Goal: Task Accomplishment & Management: Manage account settings

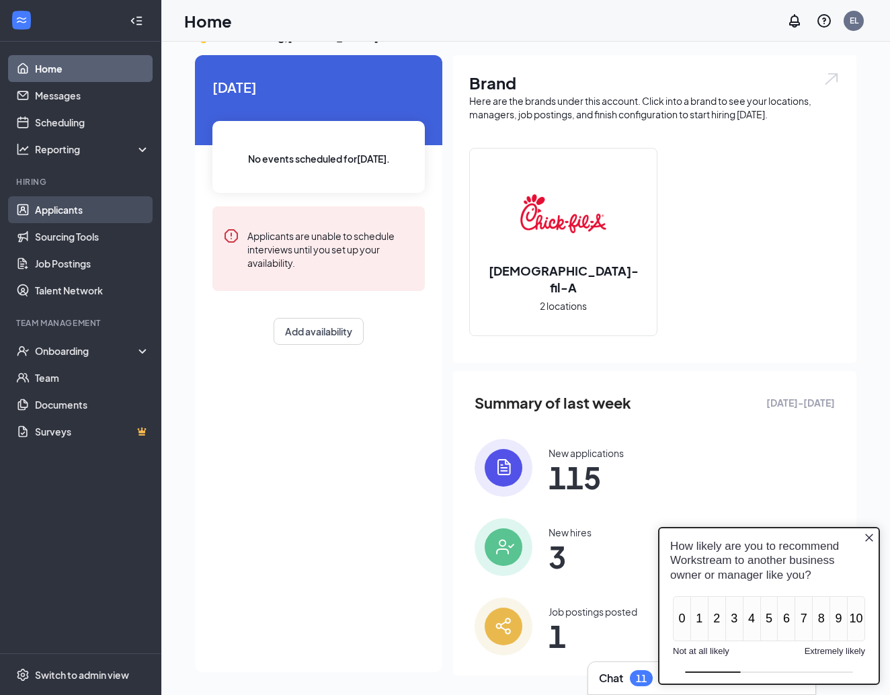
click at [38, 203] on link "Applicants" at bounding box center [92, 209] width 115 height 27
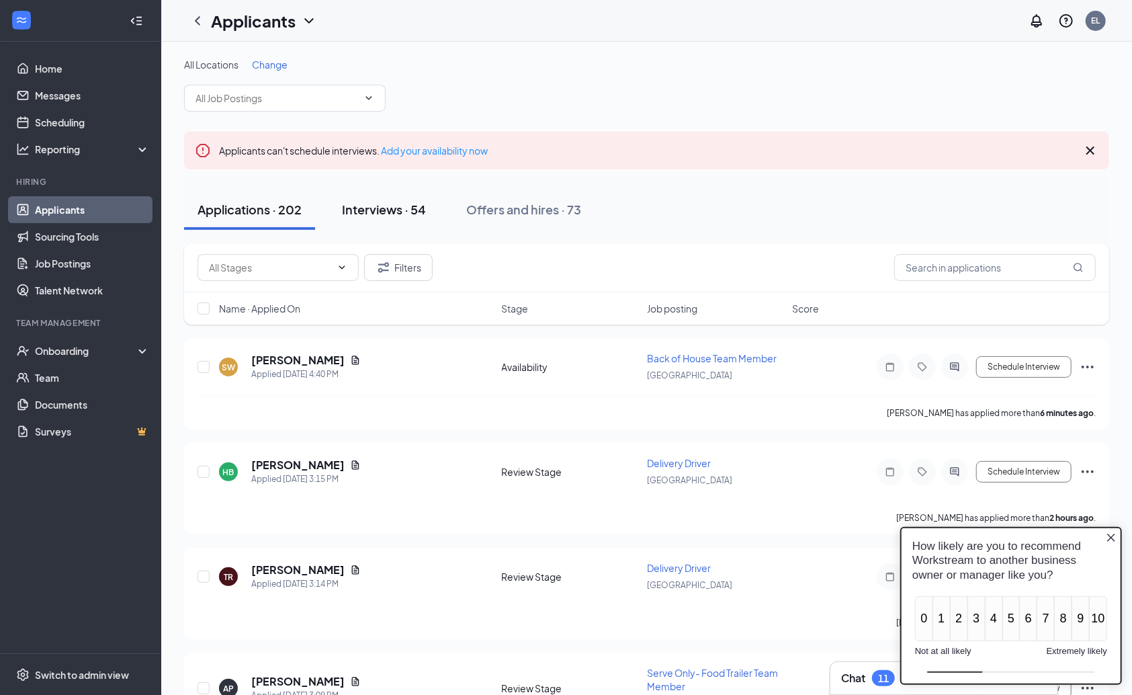
click at [417, 212] on div "Interviews · 54" at bounding box center [384, 209] width 84 height 17
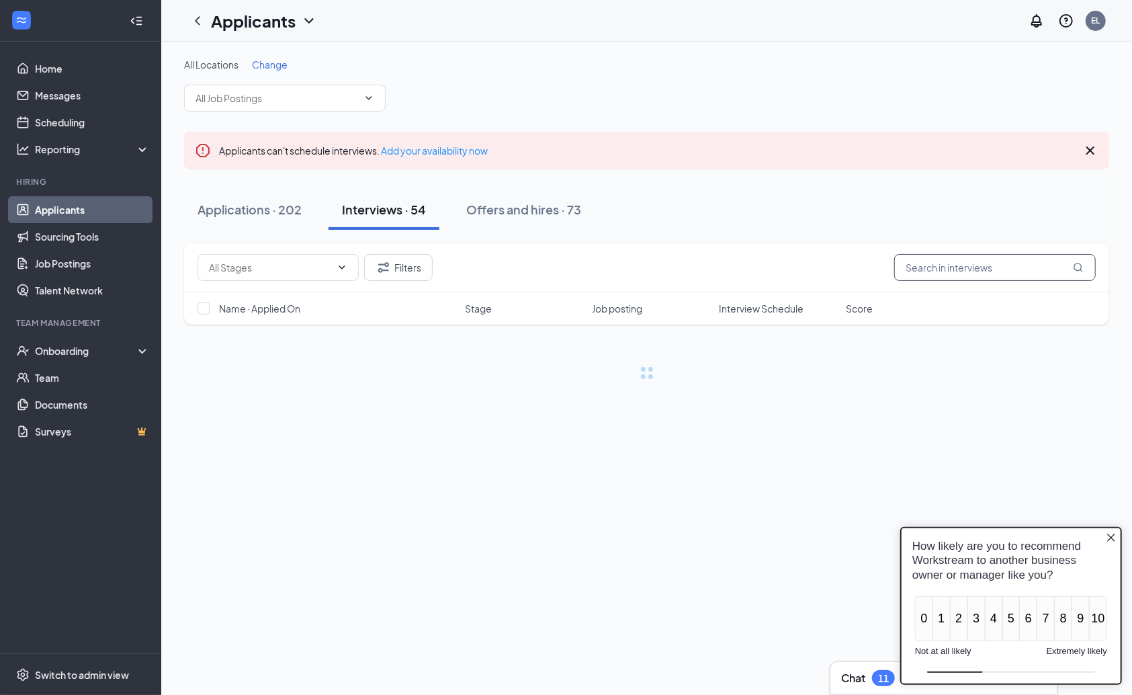
click at [889, 273] on input "text" at bounding box center [996, 267] width 202 height 27
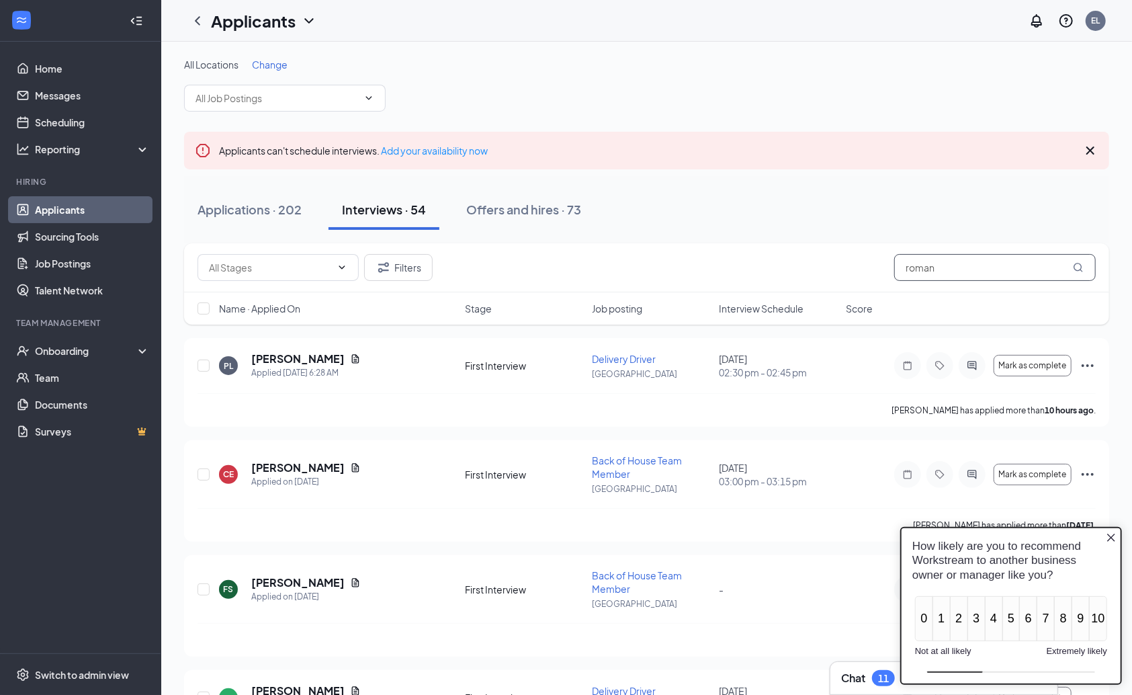
type input "roman"
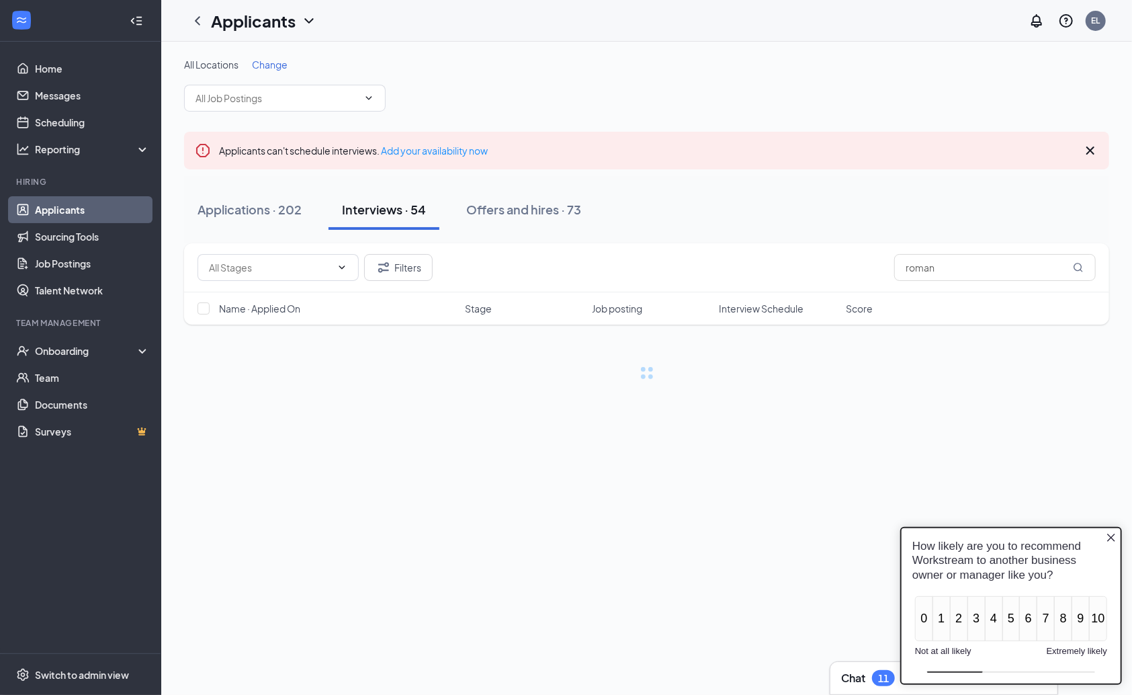
click at [889, 534] on icon "Close button" at bounding box center [1111, 537] width 11 height 11
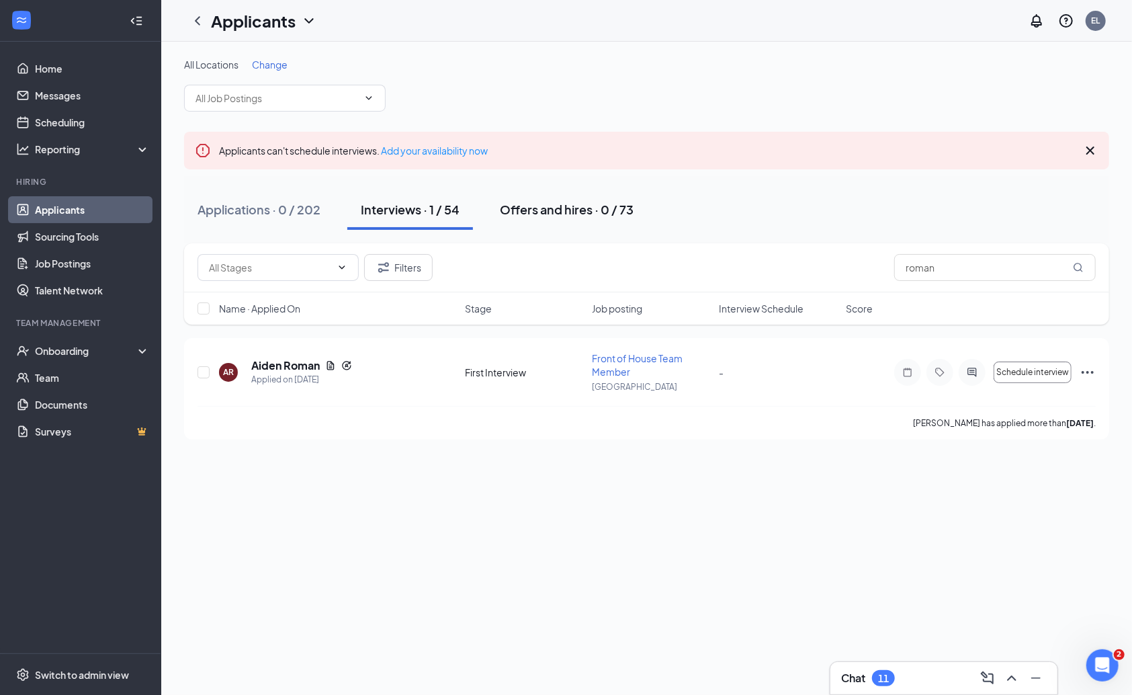
click at [590, 212] on div "Offers and hires · 0 / 73" at bounding box center [567, 209] width 134 height 17
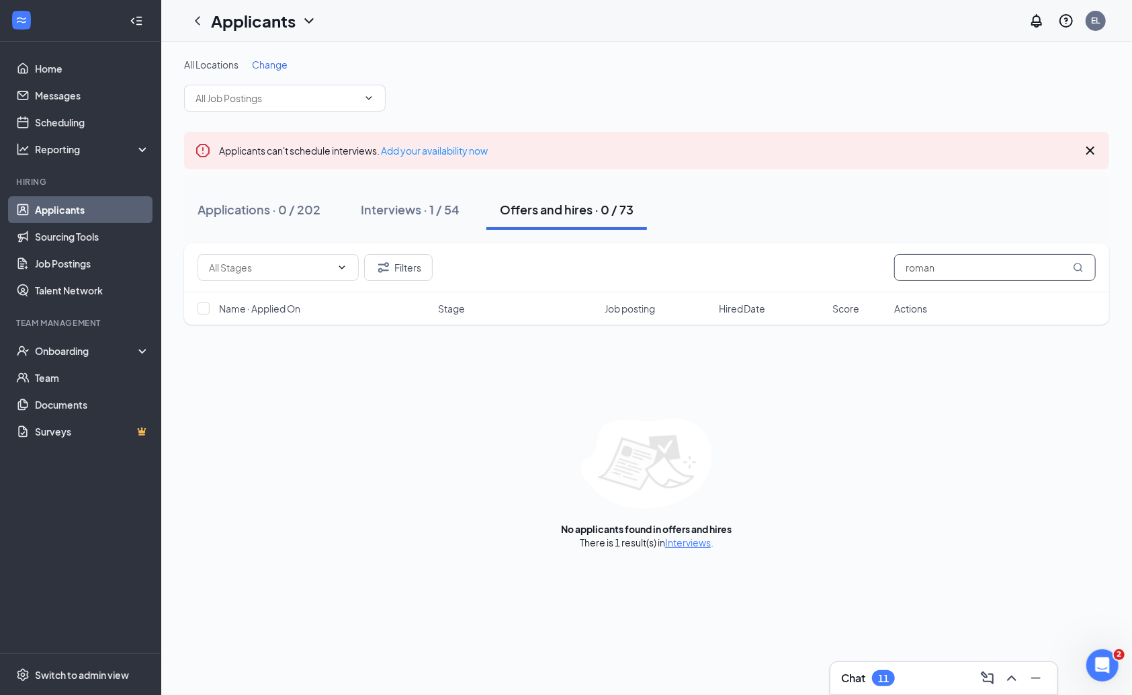
click at [889, 270] on input "roman" at bounding box center [996, 267] width 202 height 27
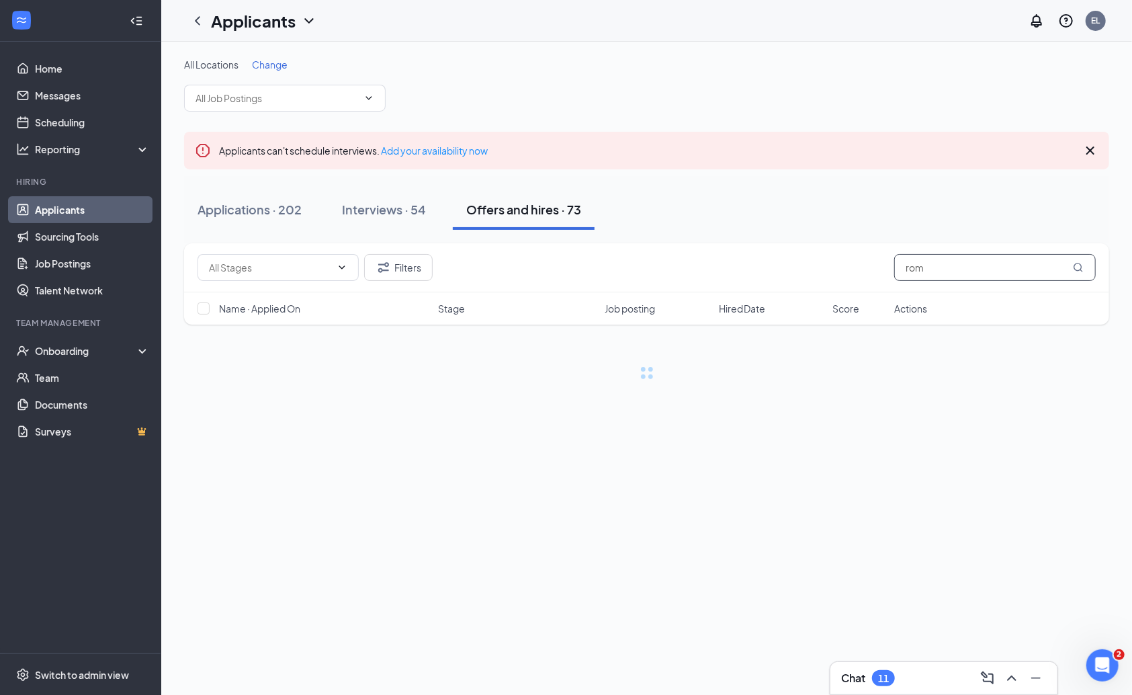
type input "rom"
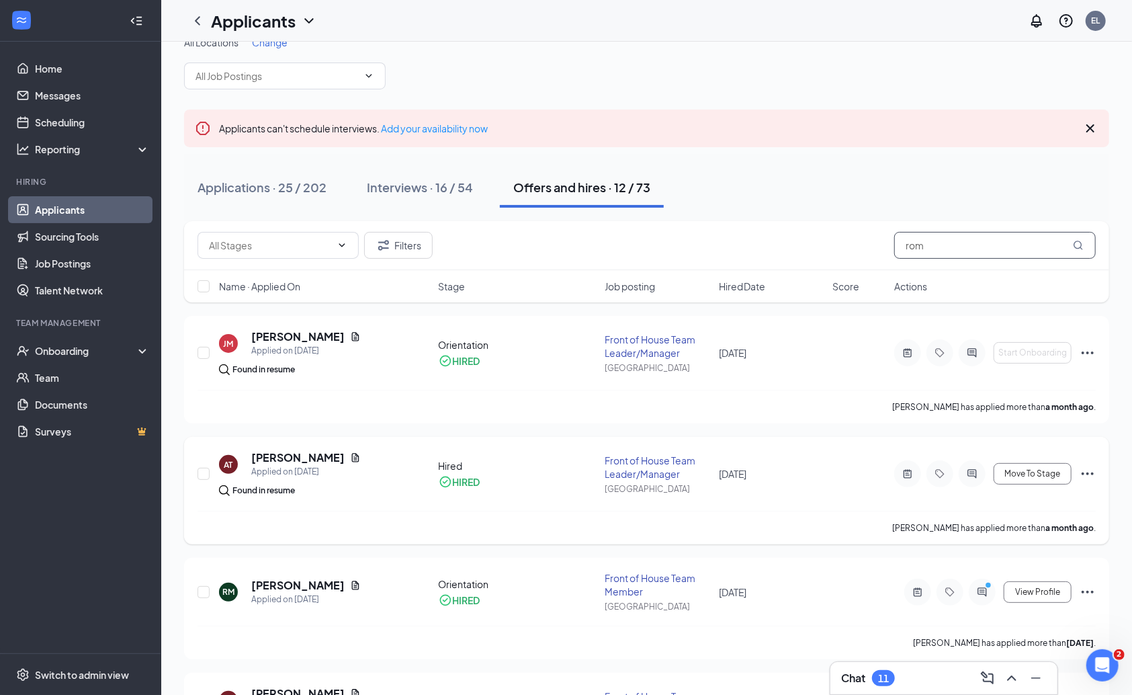
scroll to position [39, 0]
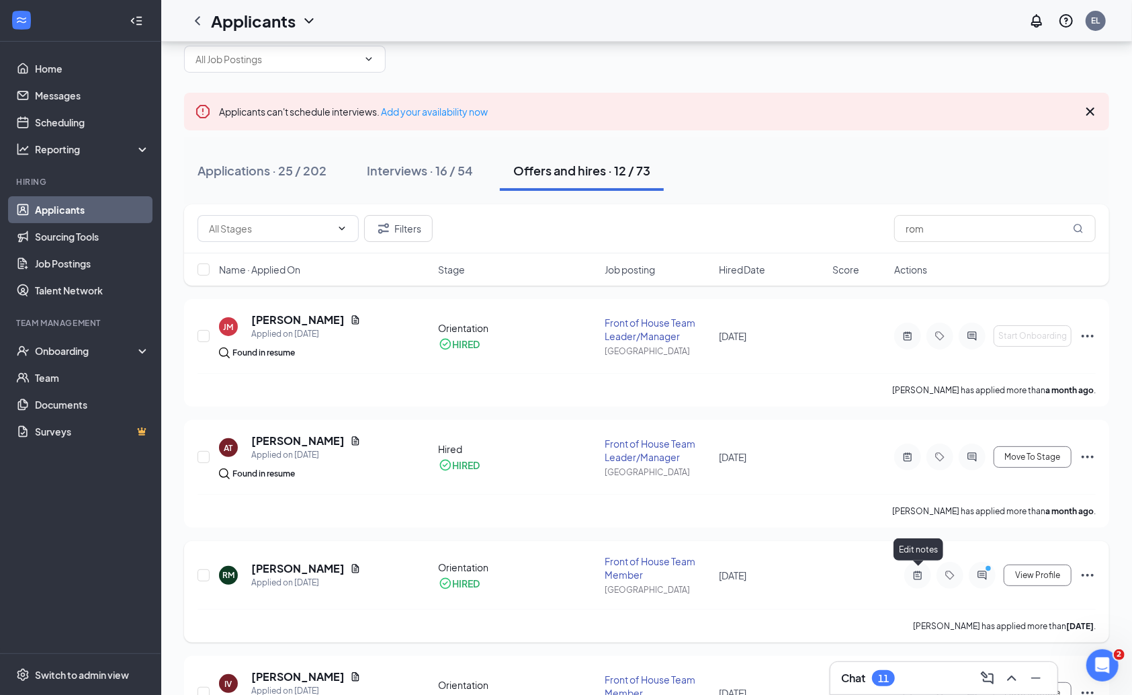
click at [889, 575] on icon "ActiveNote" at bounding box center [918, 575] width 16 height 11
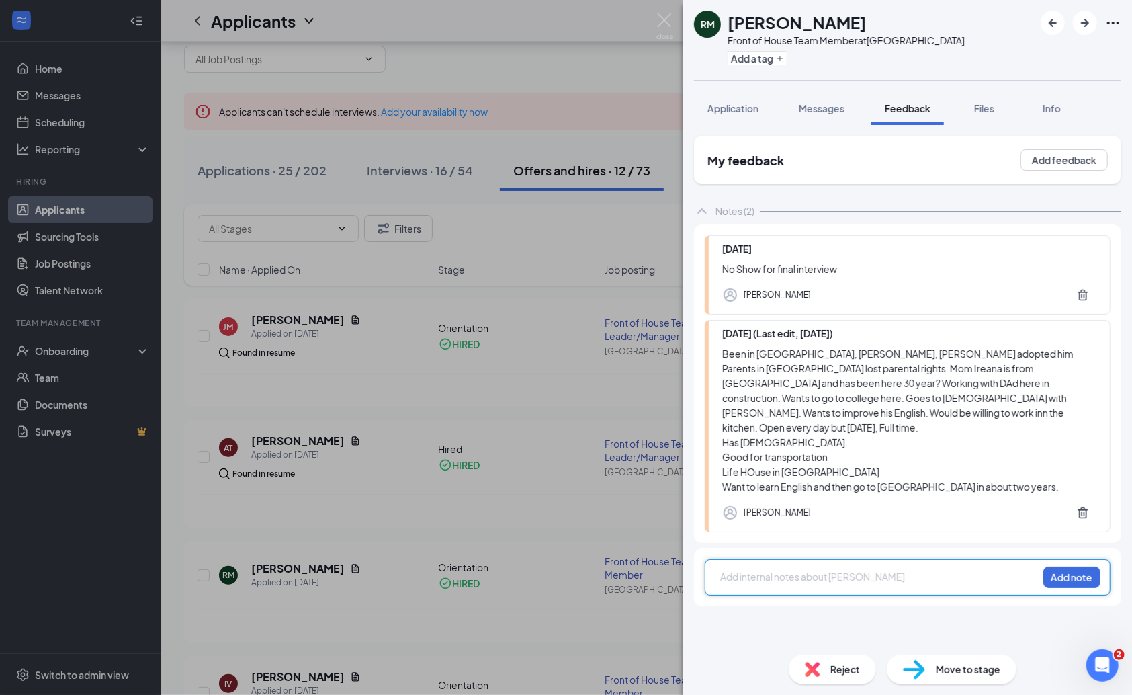
click at [38, 212] on div "RM [PERSON_NAME] Front of House Team Member at [GEOGRAPHIC_DATA] Add a tag Appl…" at bounding box center [566, 347] width 1132 height 695
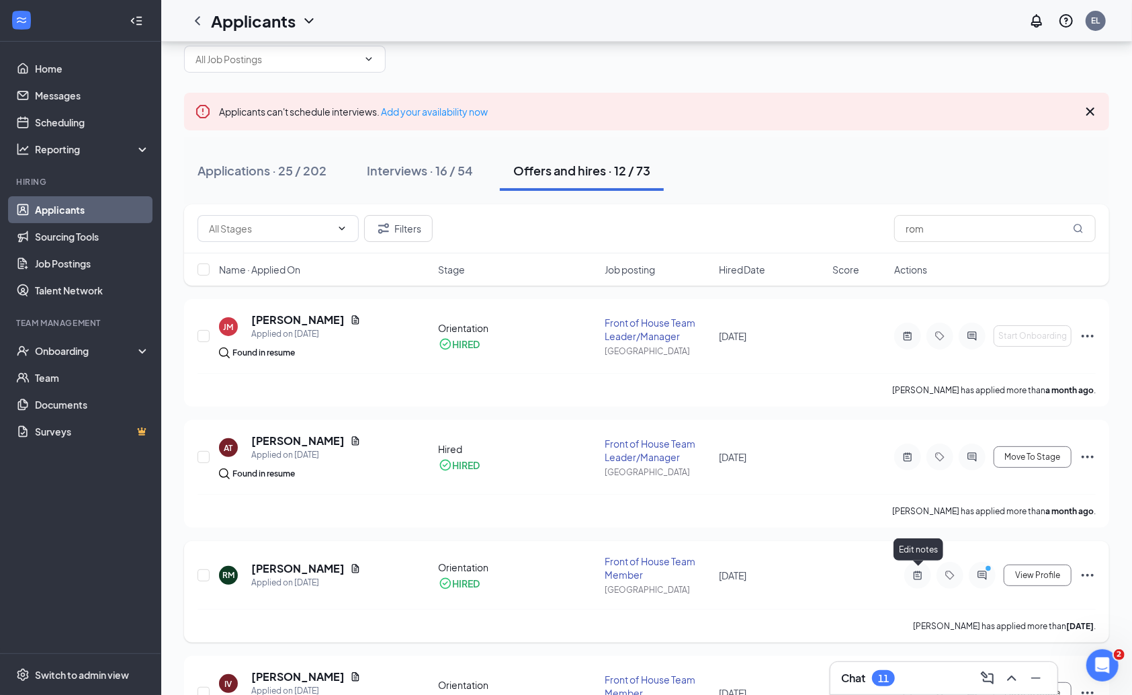
click at [889, 575] on icon "ActiveNote" at bounding box center [918, 575] width 16 height 11
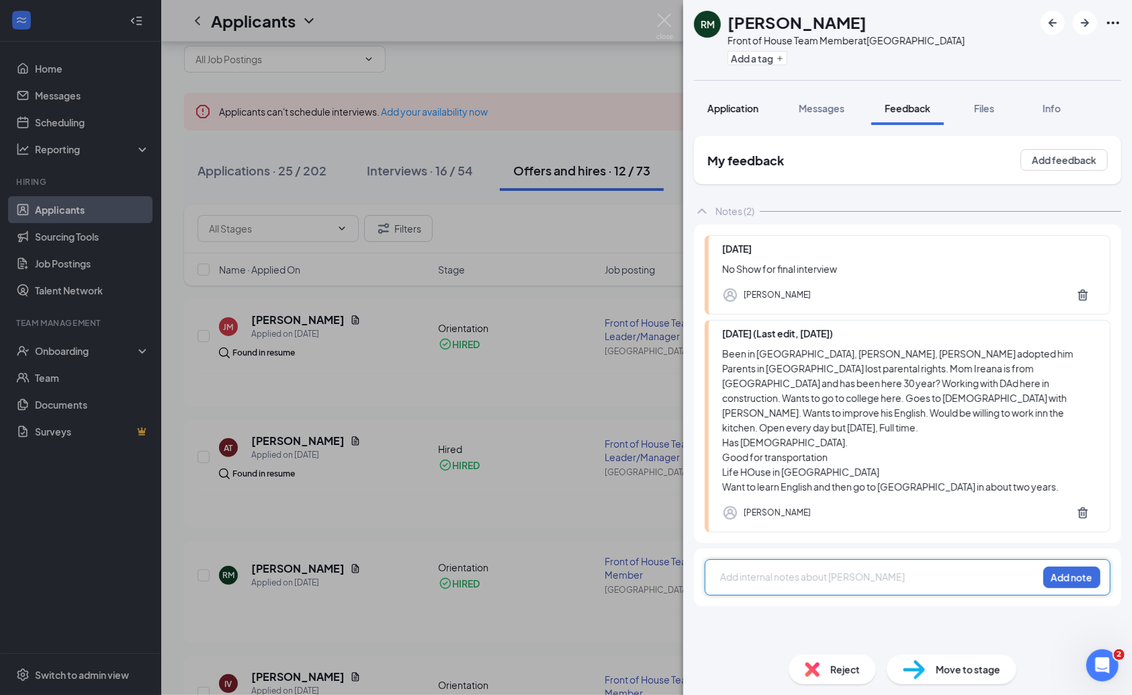
click at [767, 117] on button "Application" at bounding box center [733, 108] width 78 height 34
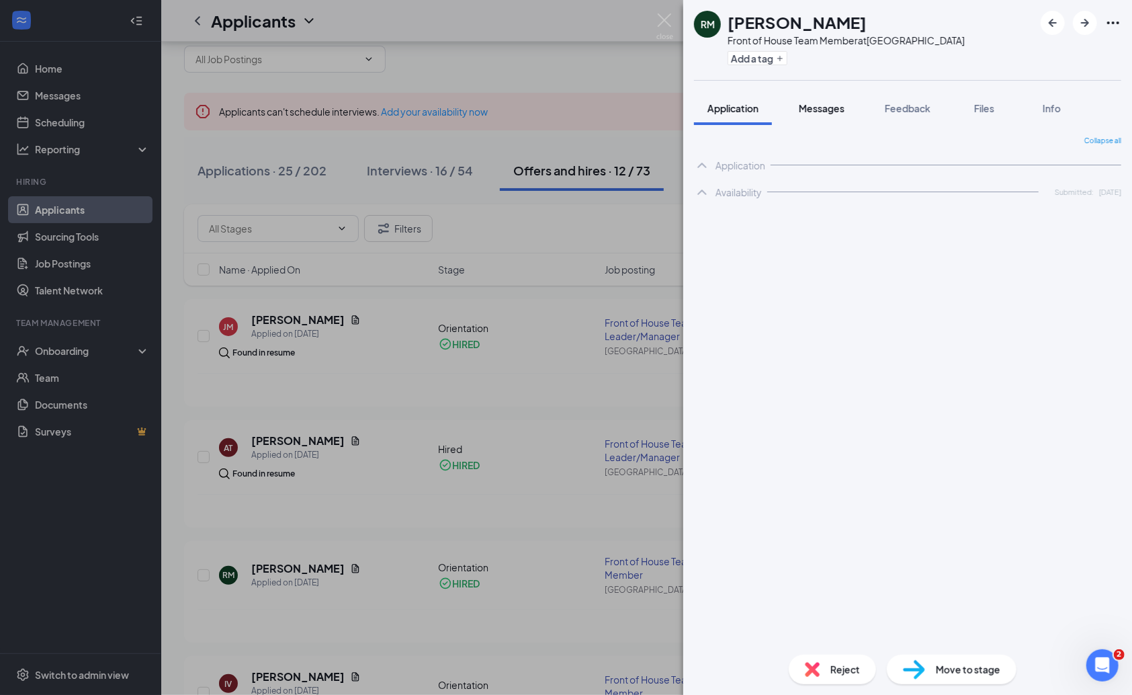
click at [815, 112] on span "Messages" at bounding box center [822, 108] width 46 height 12
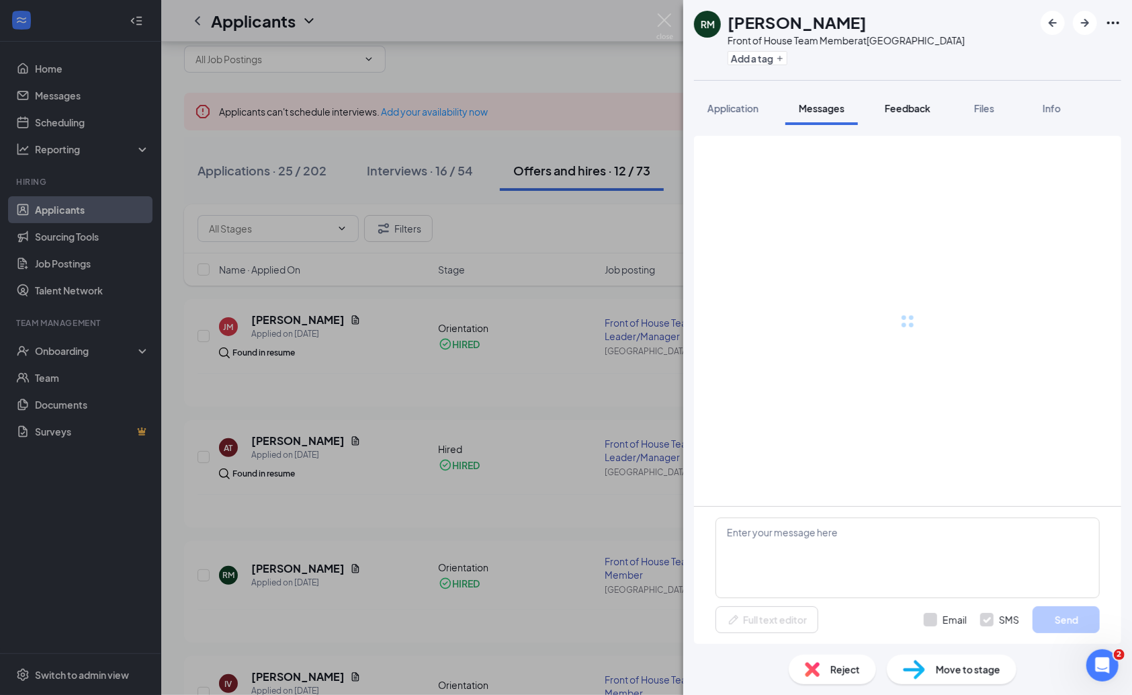
click at [889, 111] on span "Feedback" at bounding box center [908, 108] width 46 height 12
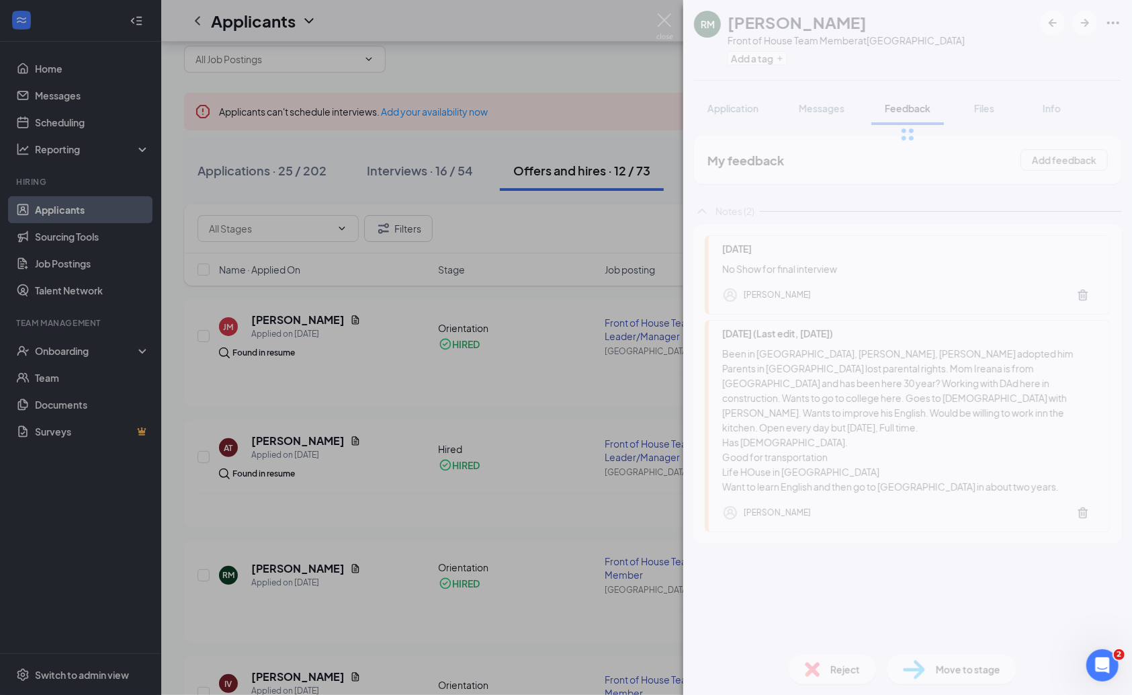
click at [889, 110] on div at bounding box center [908, 134] width 449 height 269
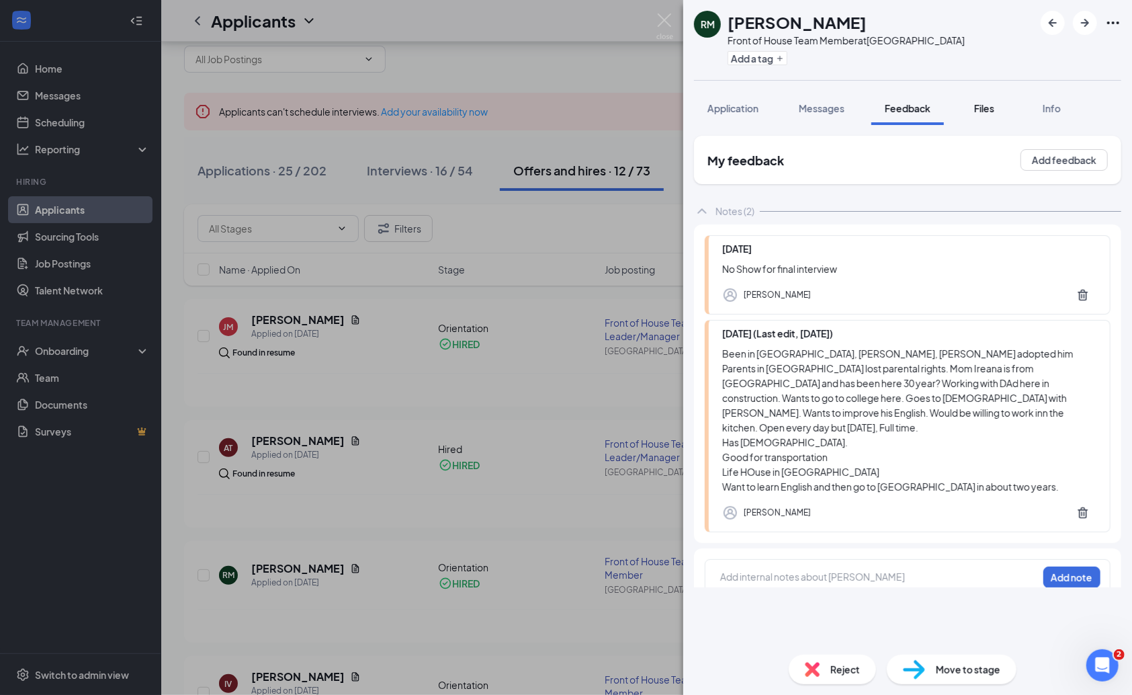
click at [889, 112] on span "Files" at bounding box center [985, 108] width 20 height 12
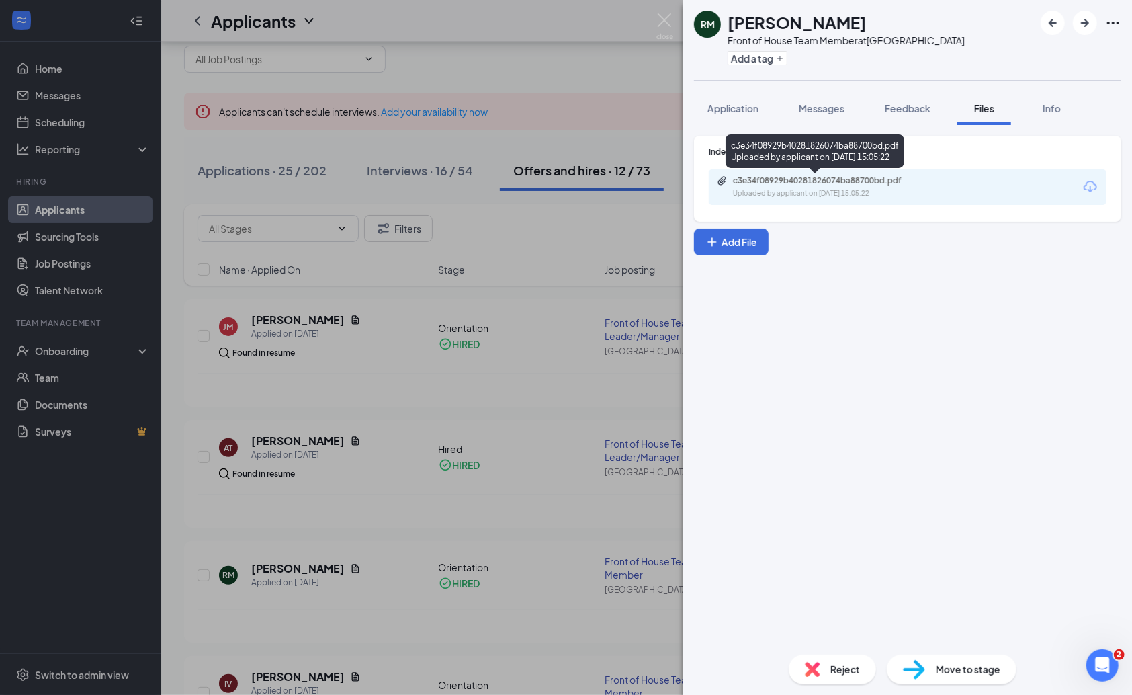
click at [805, 198] on div "Uploaded by applicant on [DATE] 15:05:22" at bounding box center [834, 193] width 202 height 11
click at [751, 103] on span "Application" at bounding box center [733, 108] width 51 height 12
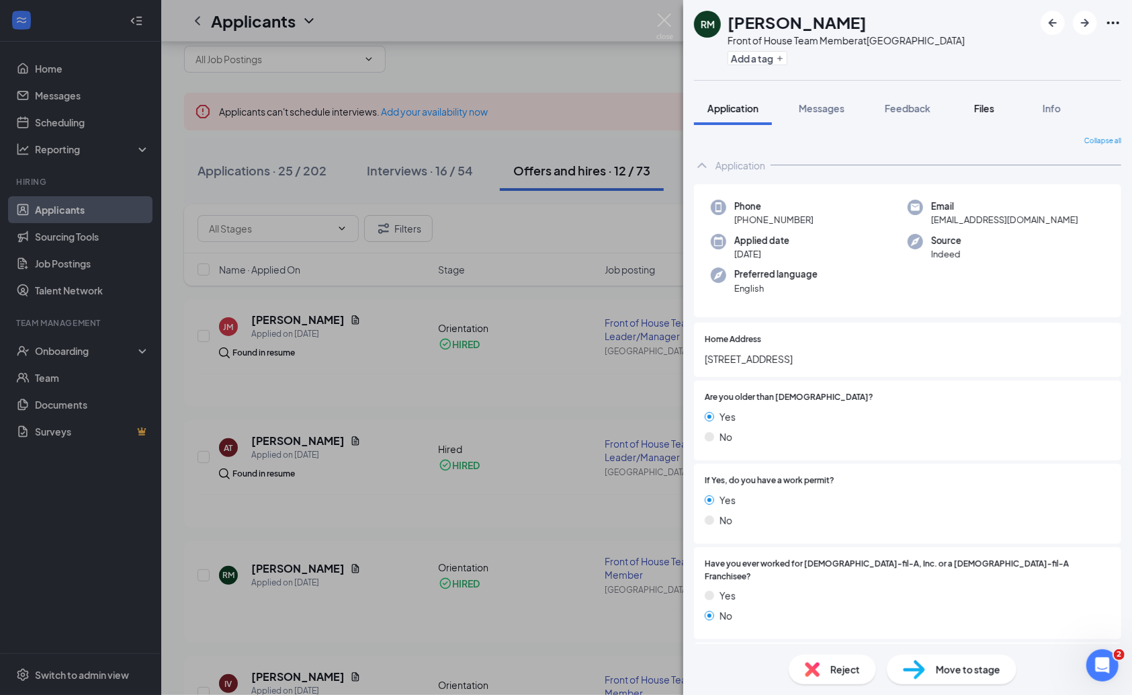
click at [889, 117] on button "Files" at bounding box center [985, 108] width 54 height 34
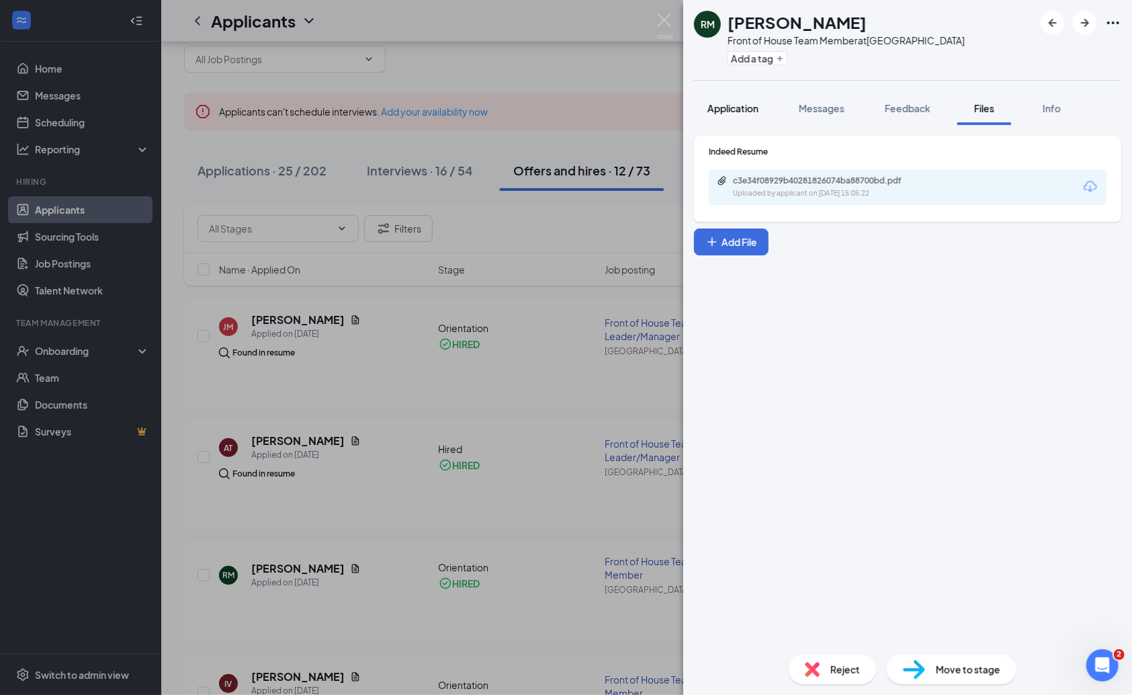
click at [753, 118] on button "Application" at bounding box center [733, 108] width 78 height 34
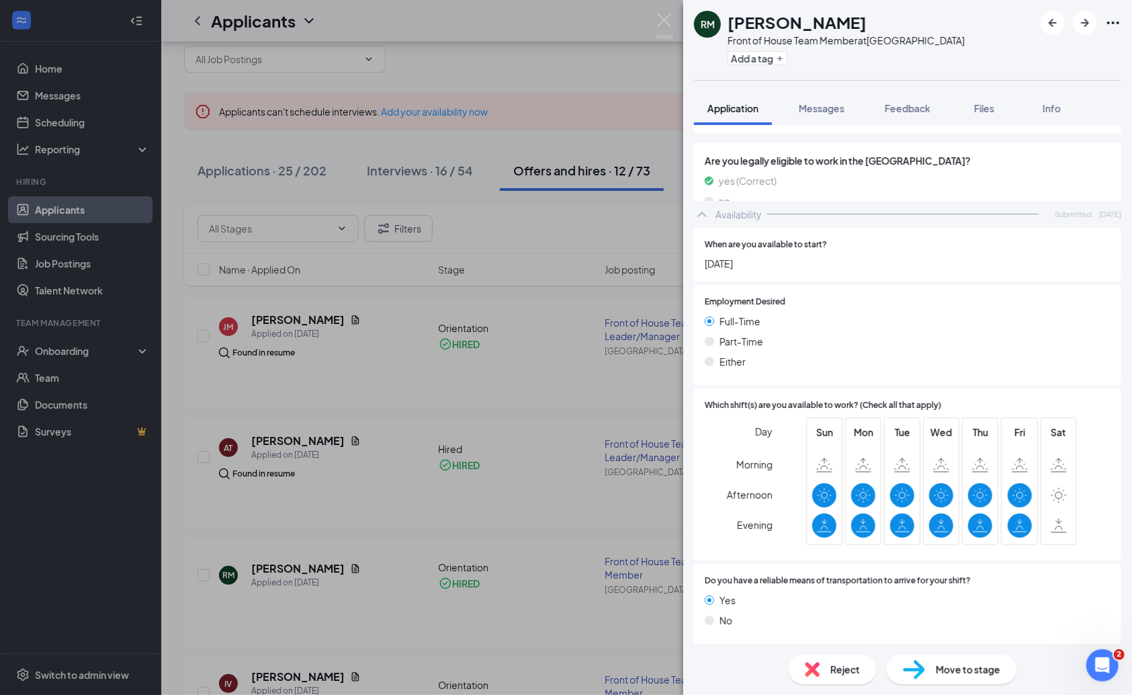
scroll to position [812, 0]
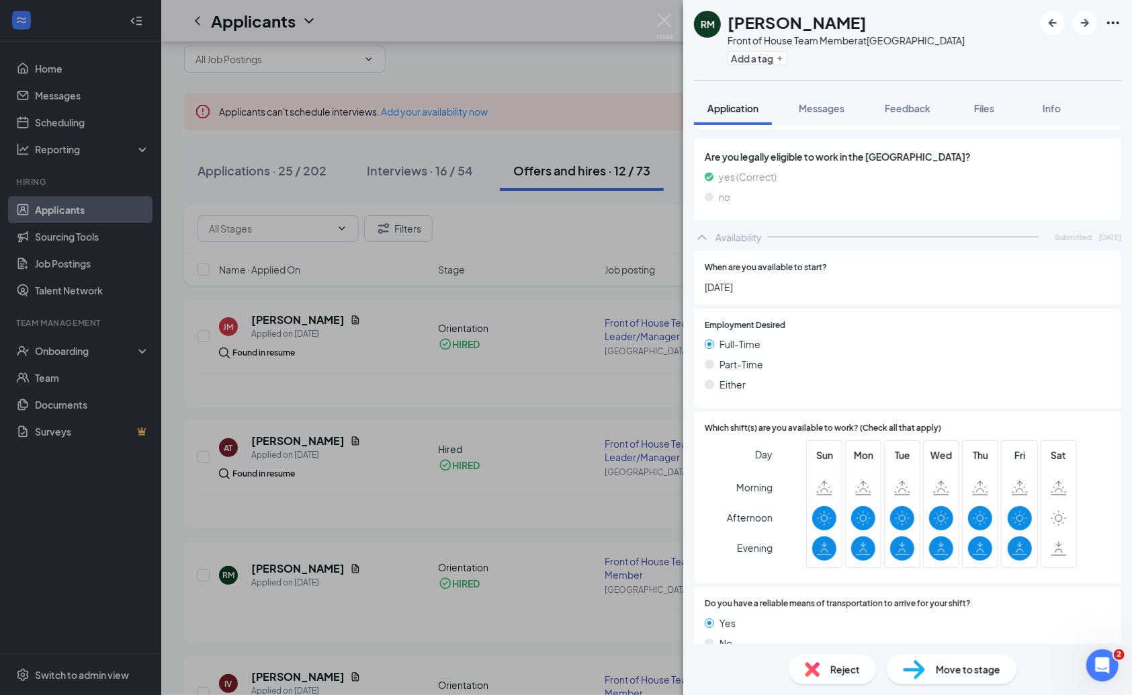
click at [789, 1] on div "RM [PERSON_NAME] Front of House Team Member at [GEOGRAPHIC_DATA] Add a tag" at bounding box center [908, 40] width 449 height 80
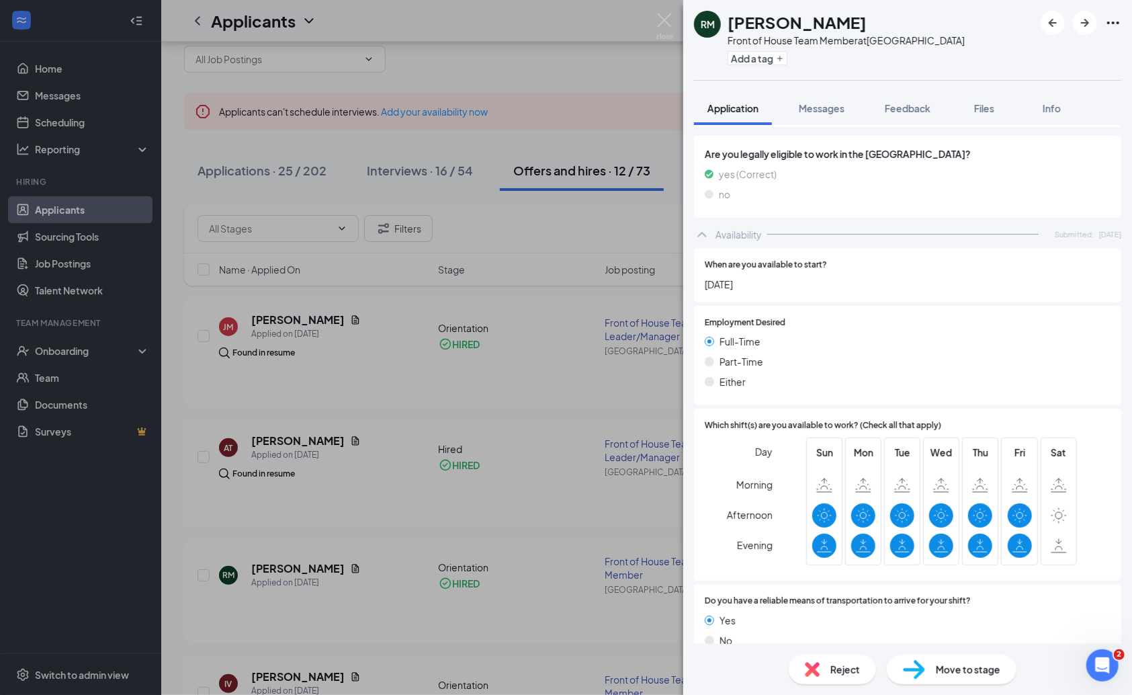
scroll to position [813, 0]
click at [667, 15] on img at bounding box center [665, 26] width 17 height 26
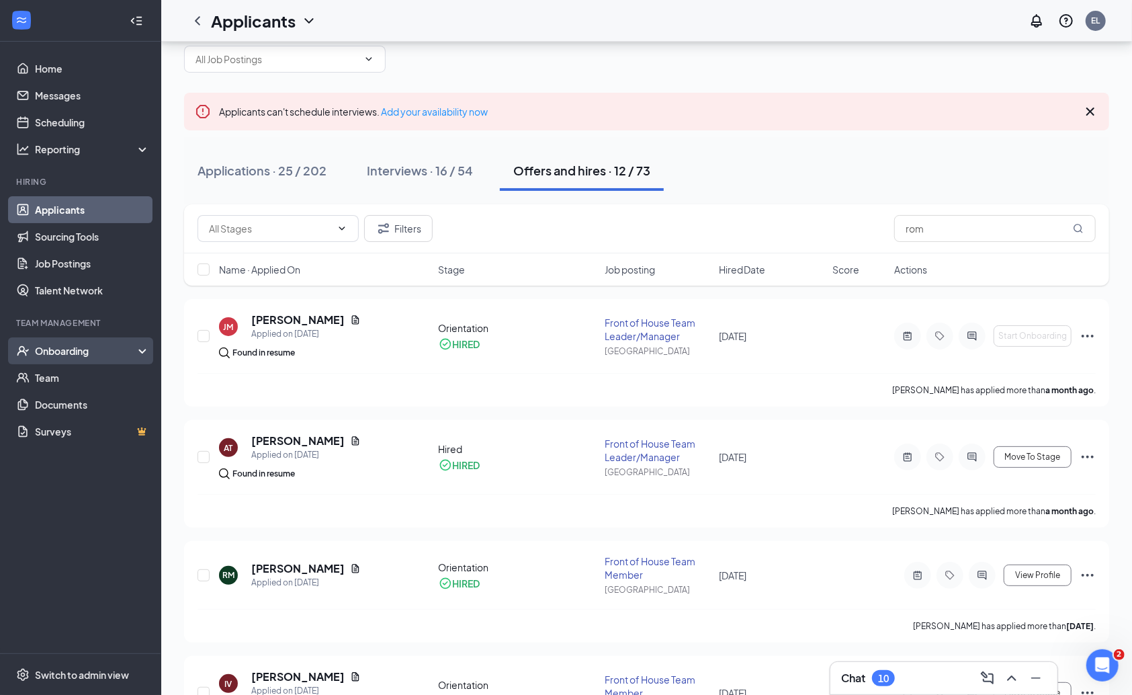
click at [95, 348] on div "Onboarding" at bounding box center [87, 350] width 104 height 13
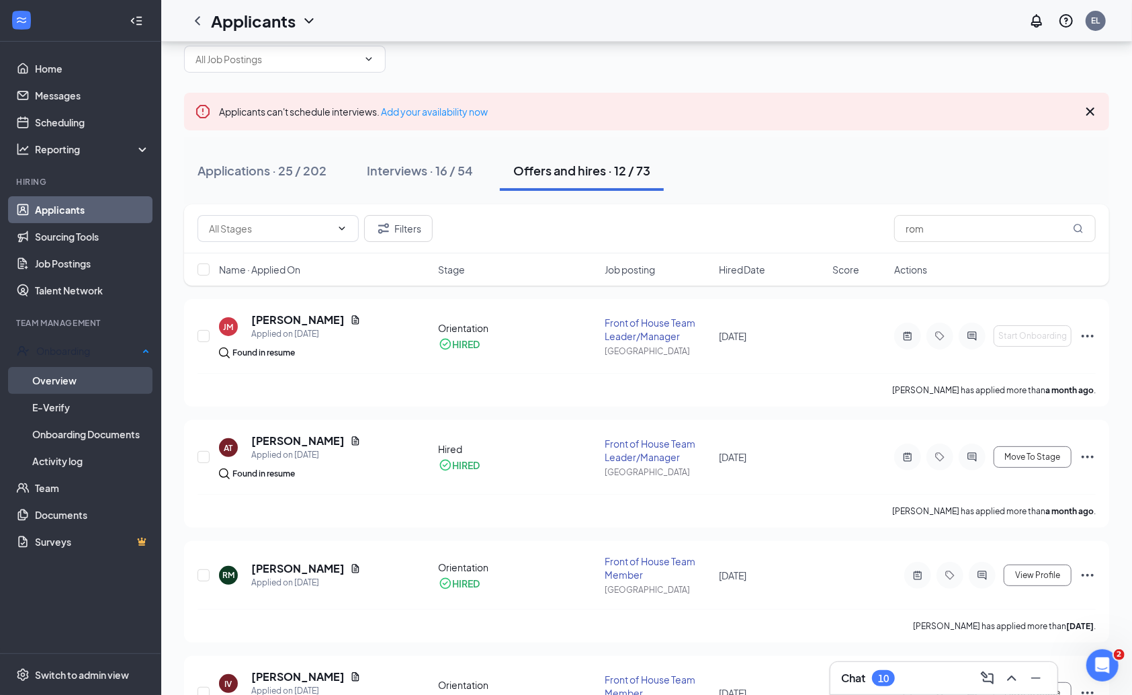
click at [75, 380] on link "Overview" at bounding box center [91, 380] width 118 height 27
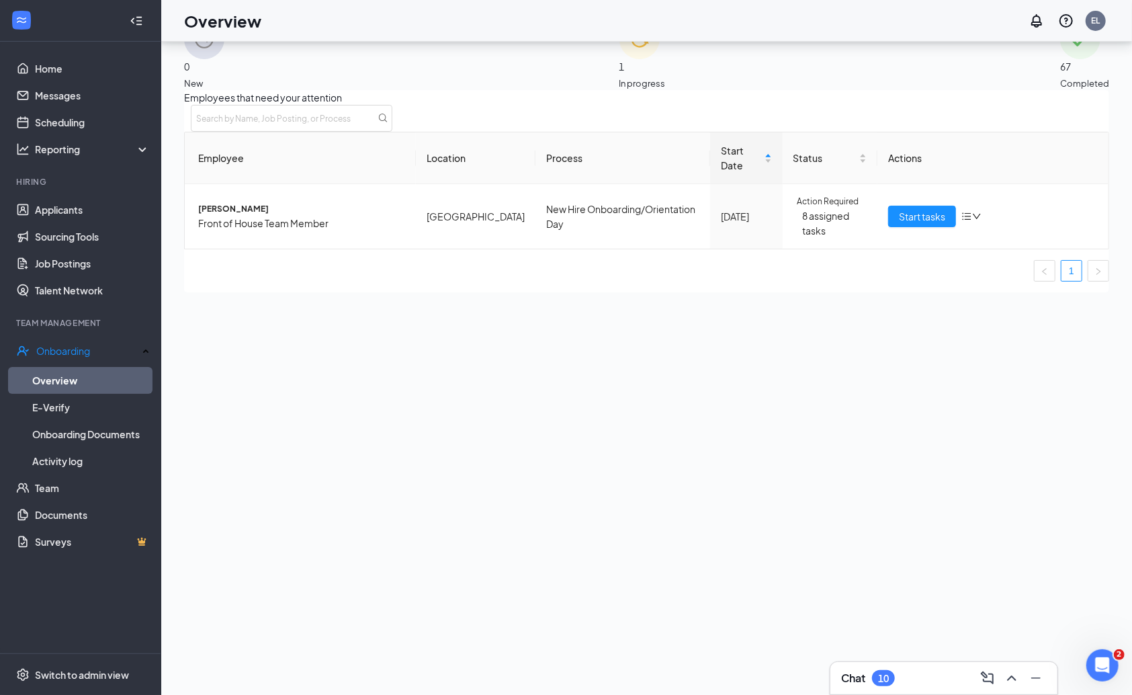
click at [889, 59] on span "67" at bounding box center [1085, 66] width 49 height 15
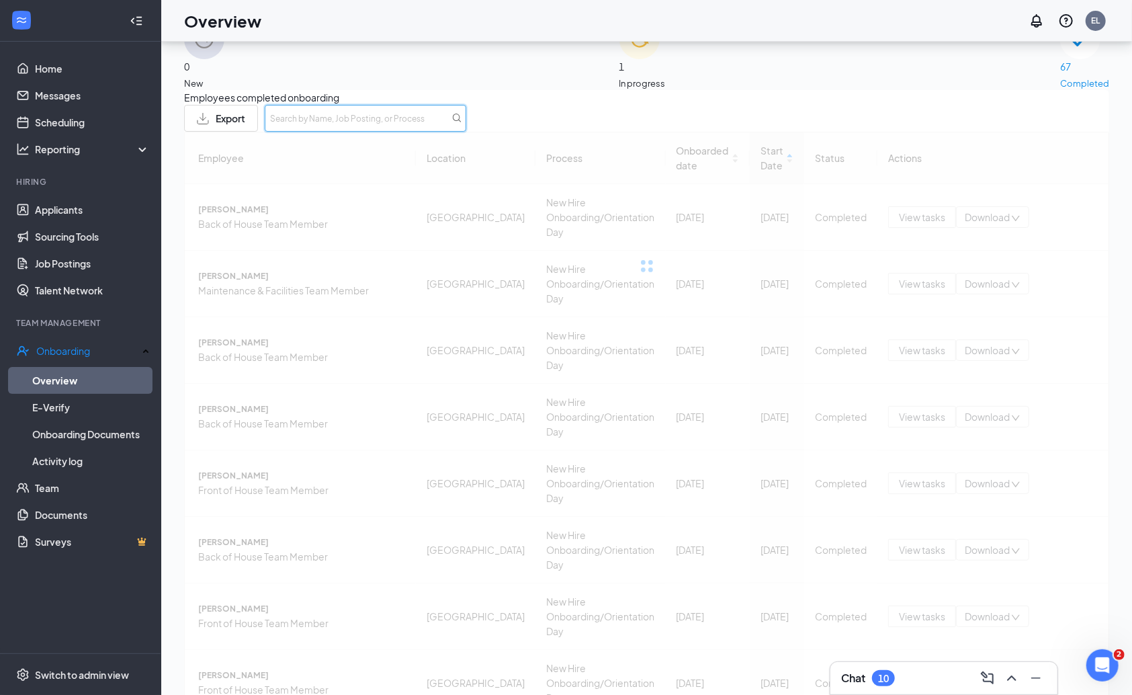
click at [466, 132] on input "text" at bounding box center [366, 118] width 202 height 27
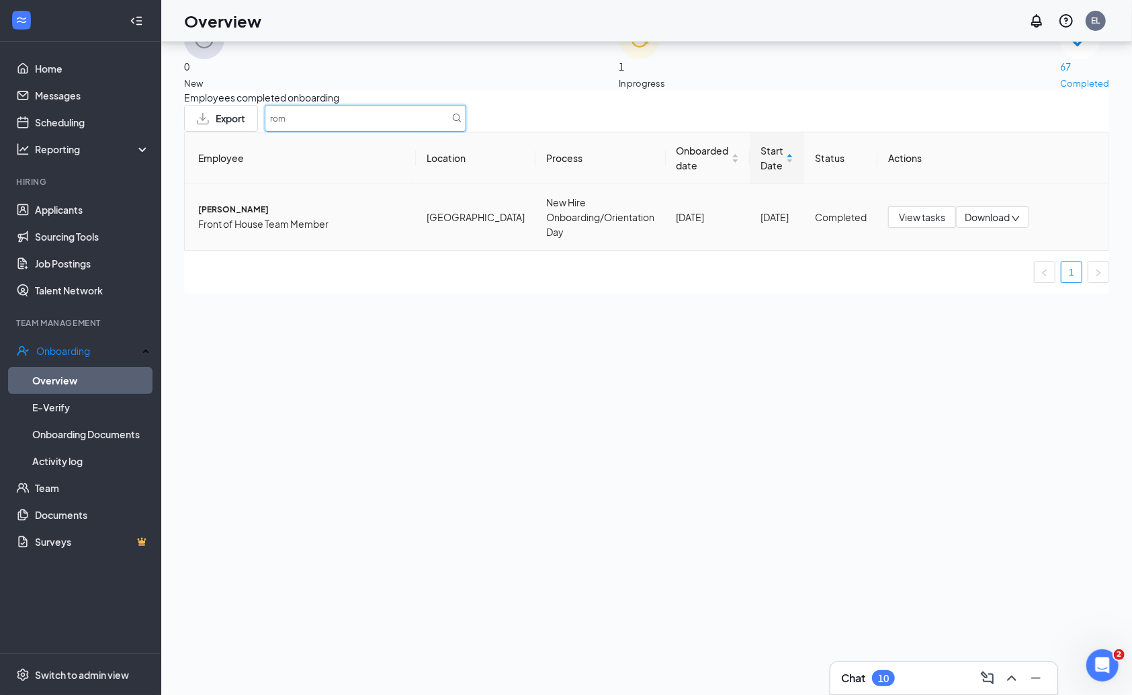
type input "rom"
drag, startPoint x: 288, startPoint y: 222, endPoint x: 949, endPoint y: 10, distance: 694.4
click at [889, 10] on div "Overview EL Chat 10 0 New 1 In progress 67 Completed Employees completed onboar…" at bounding box center [646, 338] width 971 height 755
click at [889, 227] on button "View tasks" at bounding box center [922, 217] width 68 height 22
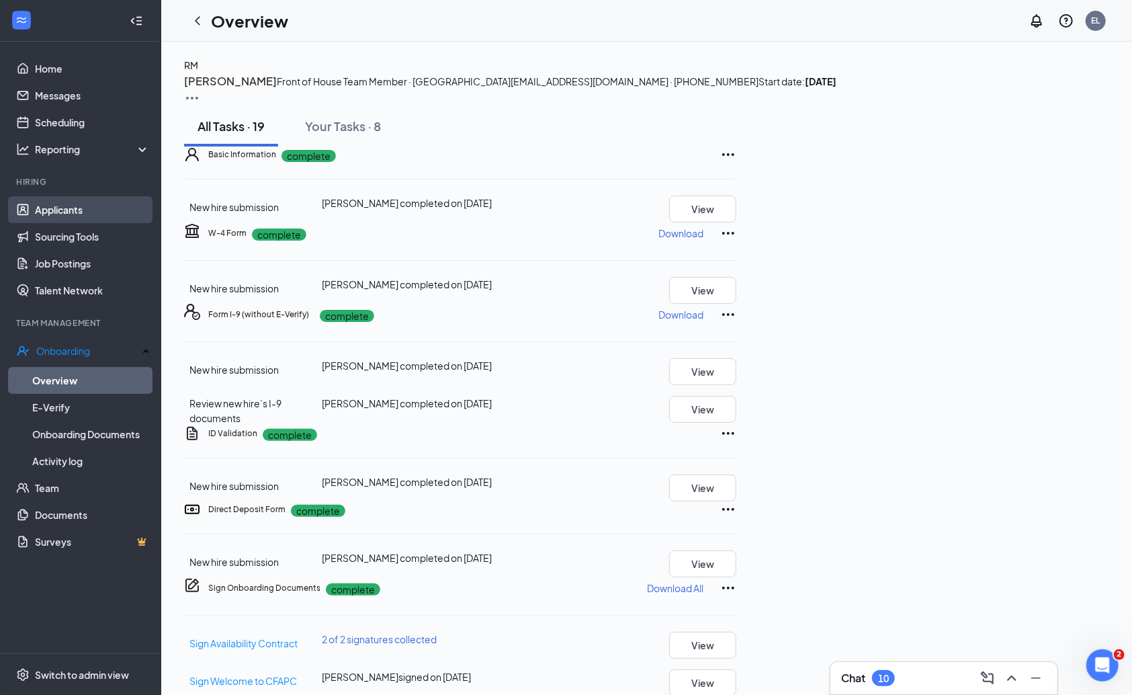
click at [85, 208] on link "Applicants" at bounding box center [92, 209] width 115 height 27
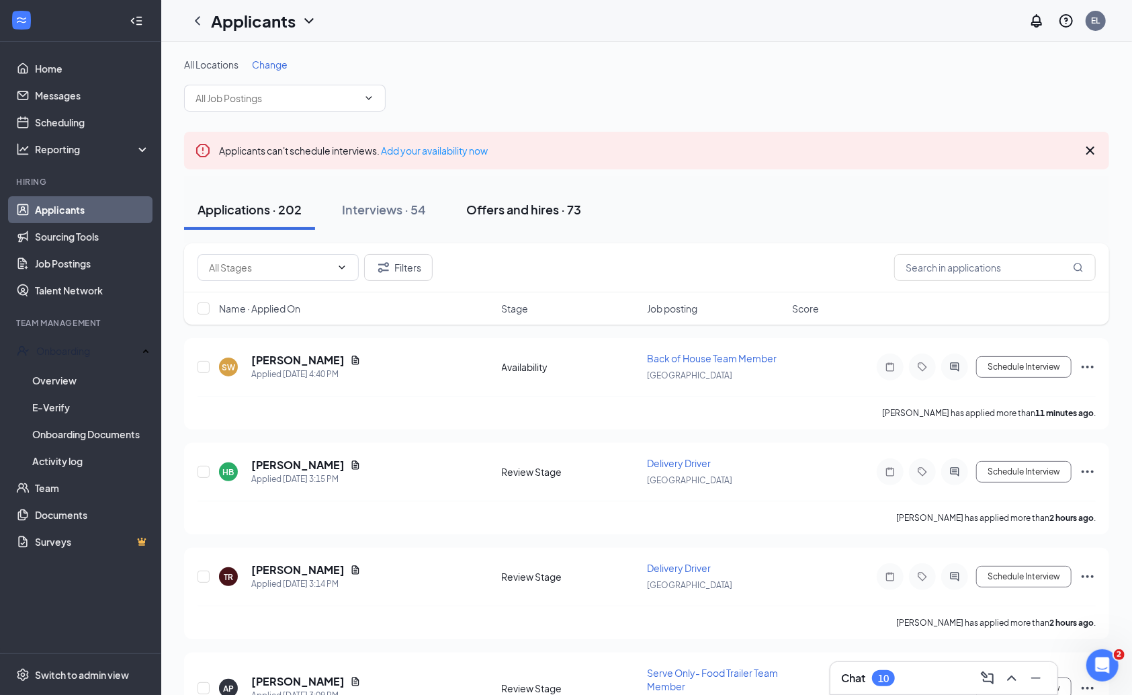
click at [522, 211] on div "Offers and hires · 73" at bounding box center [523, 209] width 115 height 17
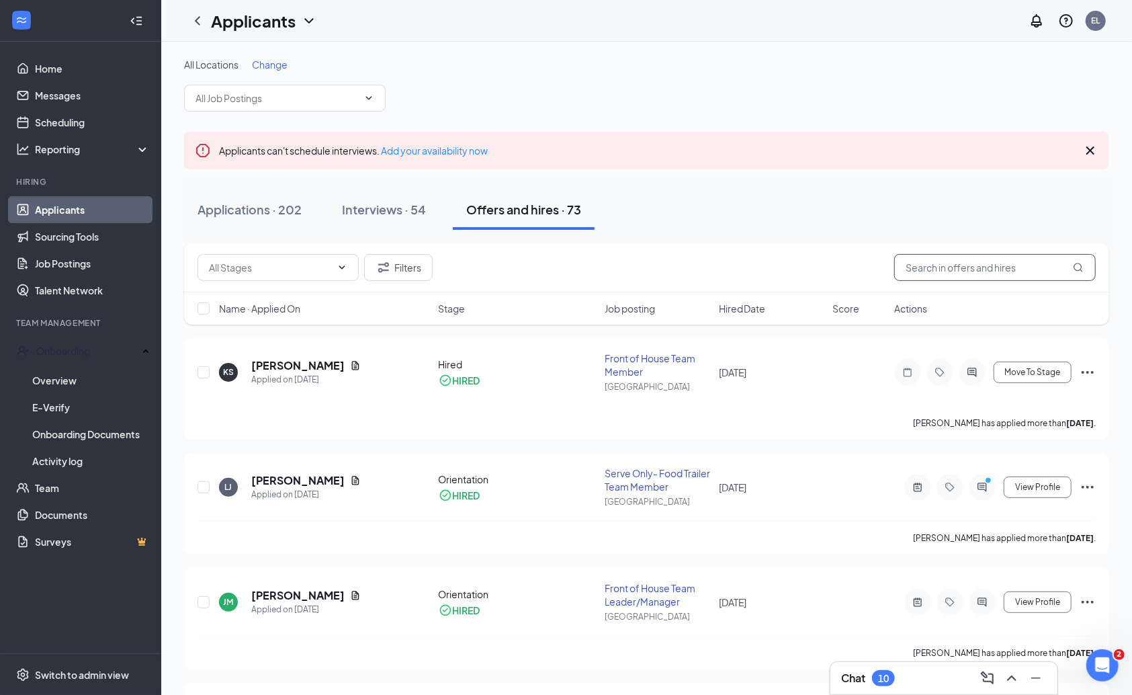
click at [889, 270] on input "text" at bounding box center [996, 267] width 202 height 27
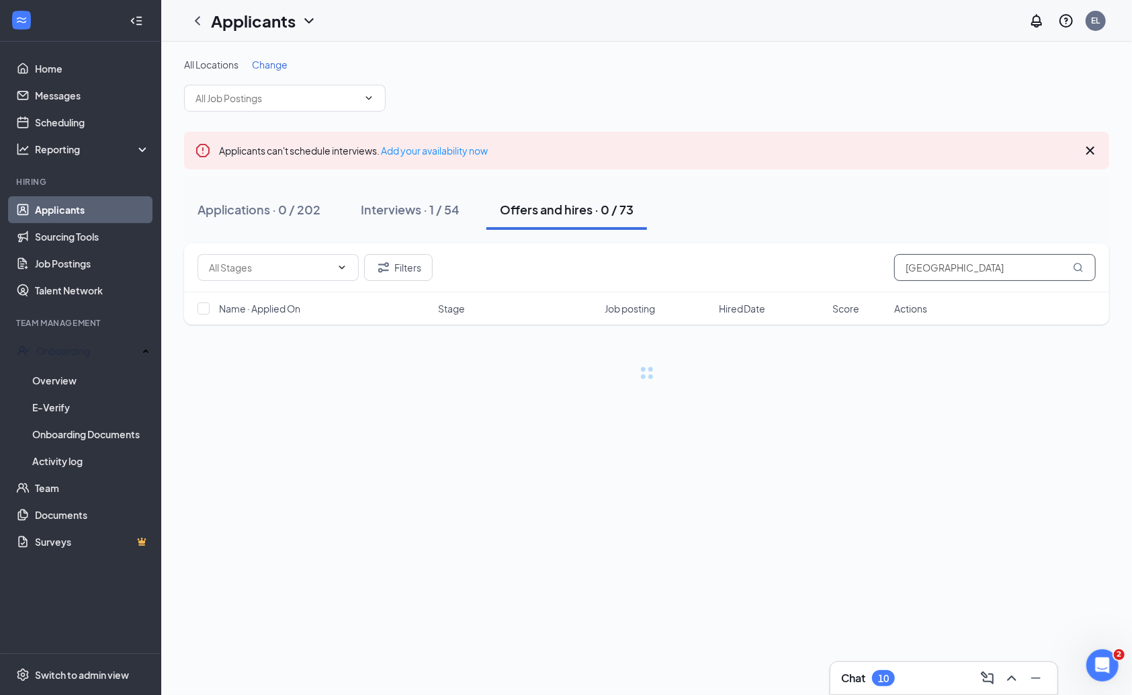
type input "[GEOGRAPHIC_DATA]"
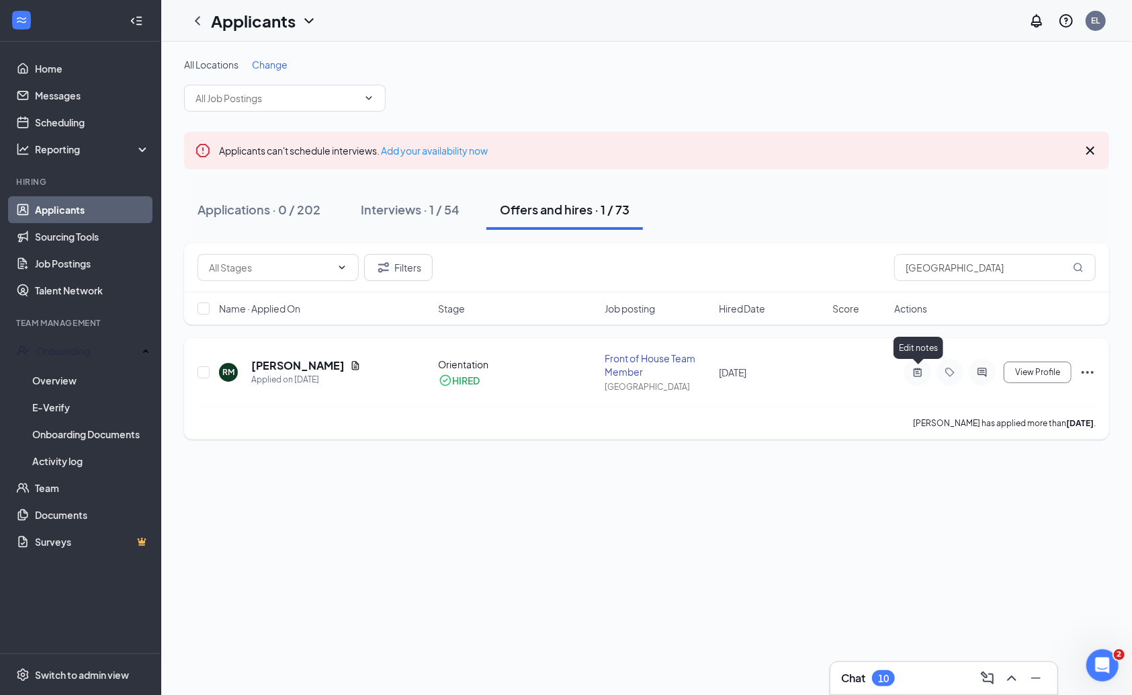
click at [889, 374] on icon "ActiveNote" at bounding box center [918, 372] width 16 height 11
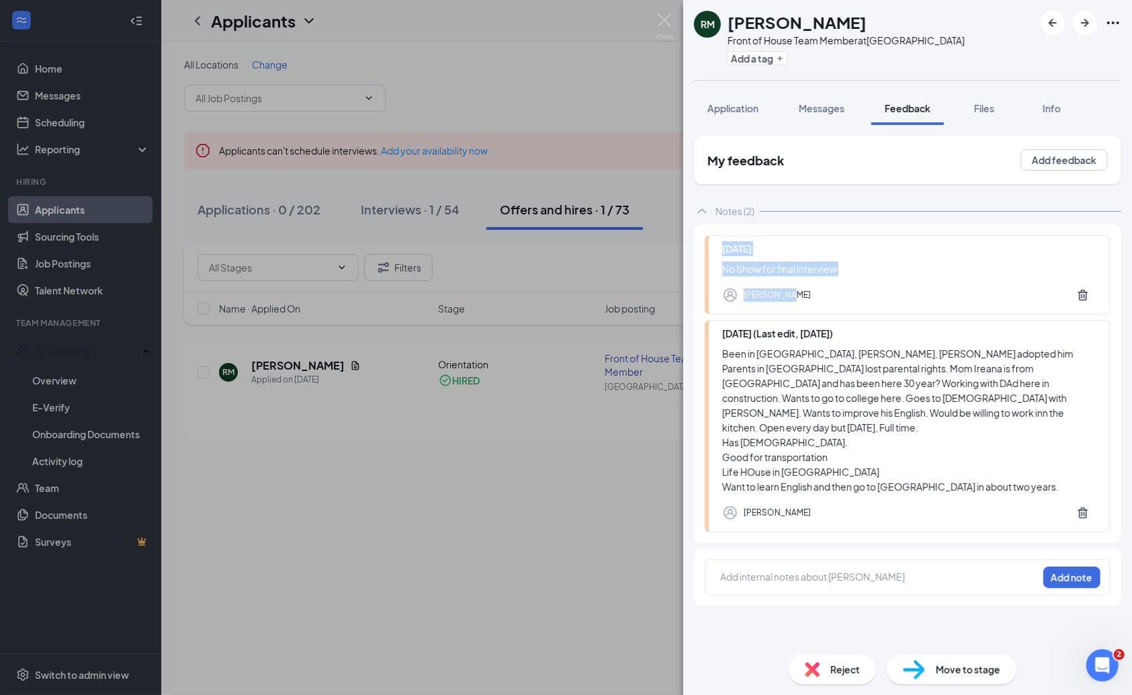
drag, startPoint x: 786, startPoint y: 288, endPoint x: 719, endPoint y: 247, distance: 77.8
click at [719, 247] on div "[DATE] No Show for final interview [PERSON_NAME]" at bounding box center [908, 274] width 406 height 79
click at [788, 294] on div "[PERSON_NAME]" at bounding box center [909, 295] width 374 height 27
click at [665, 13] on img at bounding box center [665, 26] width 17 height 26
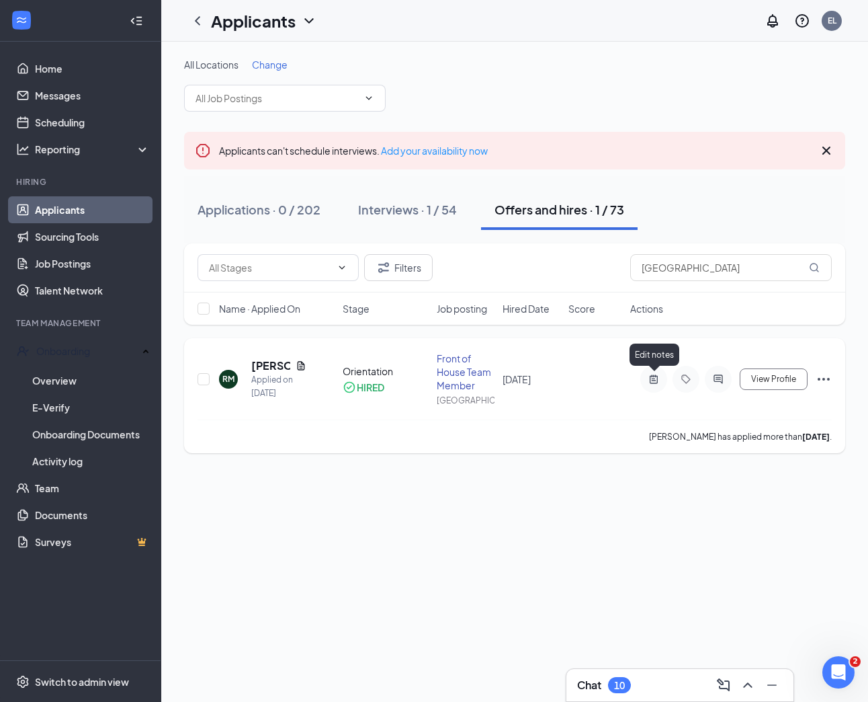
click at [654, 377] on icon "ActiveNote" at bounding box center [654, 379] width 16 height 11
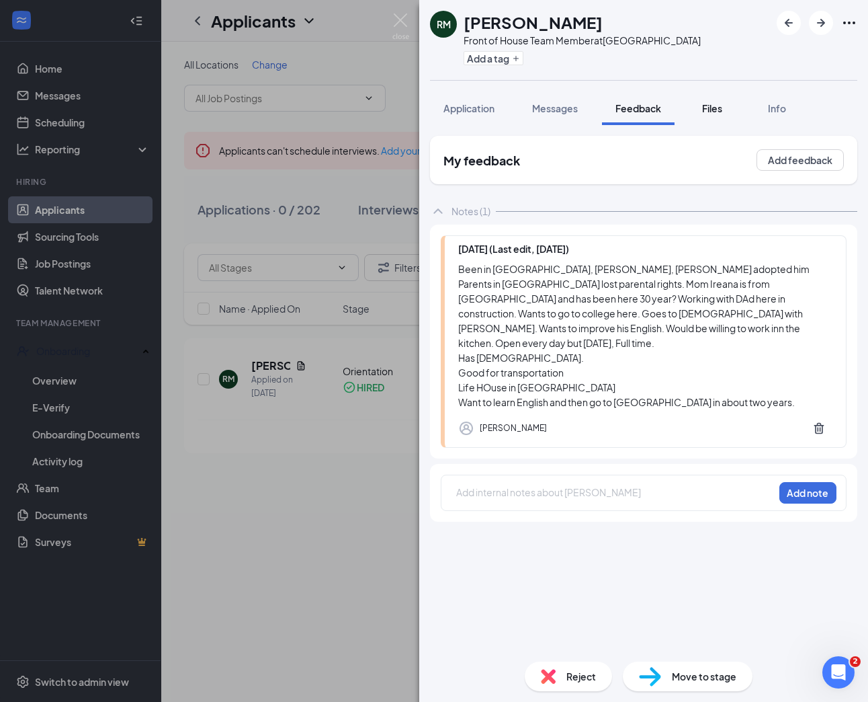
click at [708, 113] on span "Files" at bounding box center [712, 108] width 20 height 12
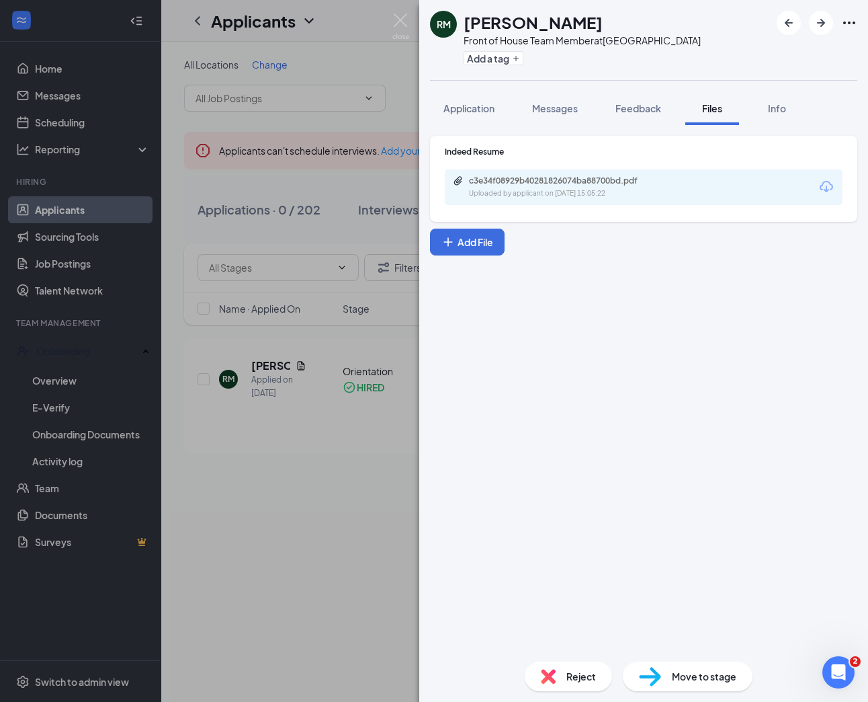
click at [606, 181] on div "c3e34f08929b40281826074ba88700bd.pdf" at bounding box center [563, 180] width 188 height 11
click at [409, 19] on div "RM [PERSON_NAME] Front of House Team Member at [GEOGRAPHIC_DATA] Add a tag Appl…" at bounding box center [434, 351] width 868 height 702
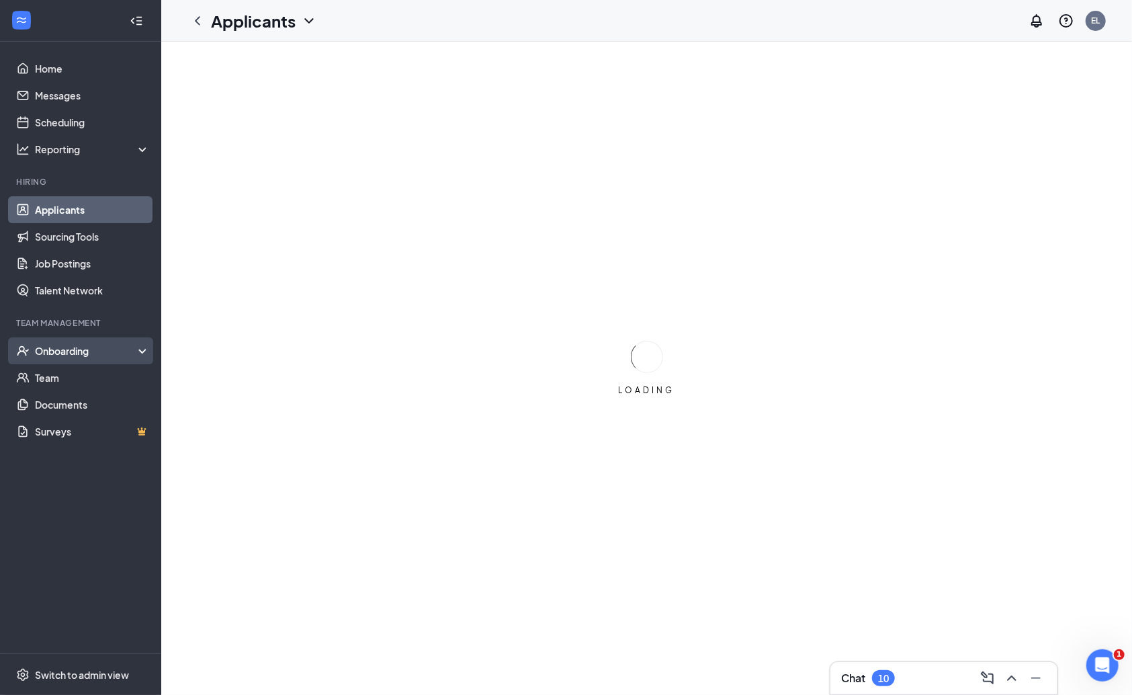
click at [87, 345] on div "Onboarding" at bounding box center [87, 350] width 104 height 13
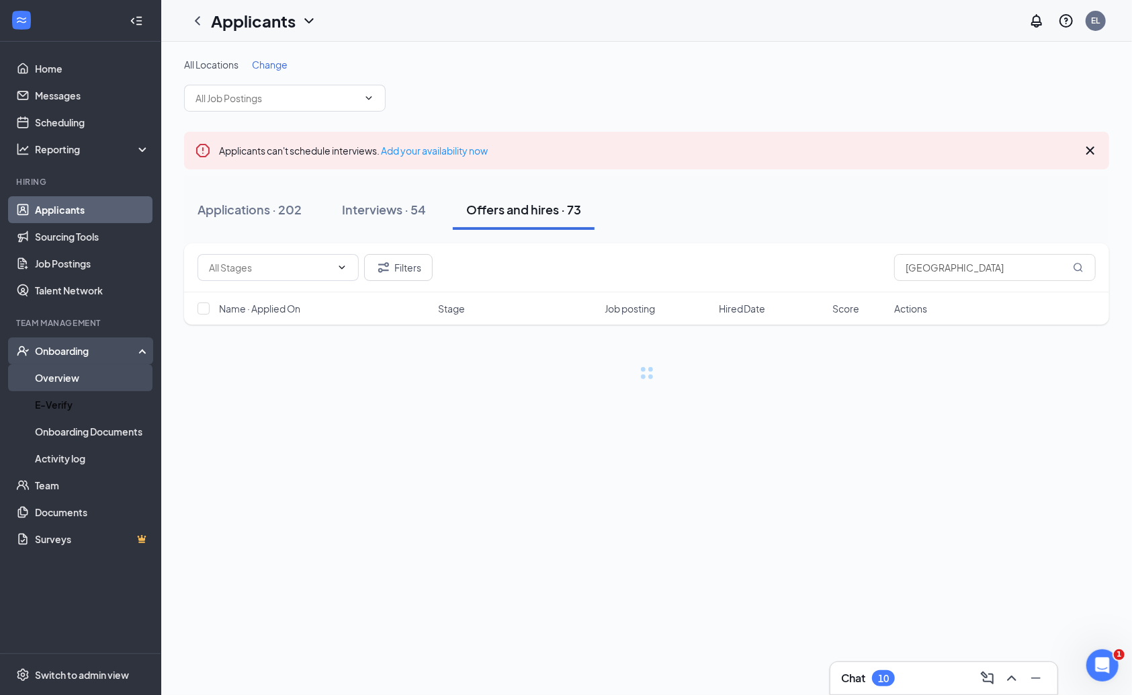
click at [74, 383] on link "Overview" at bounding box center [92, 377] width 115 height 27
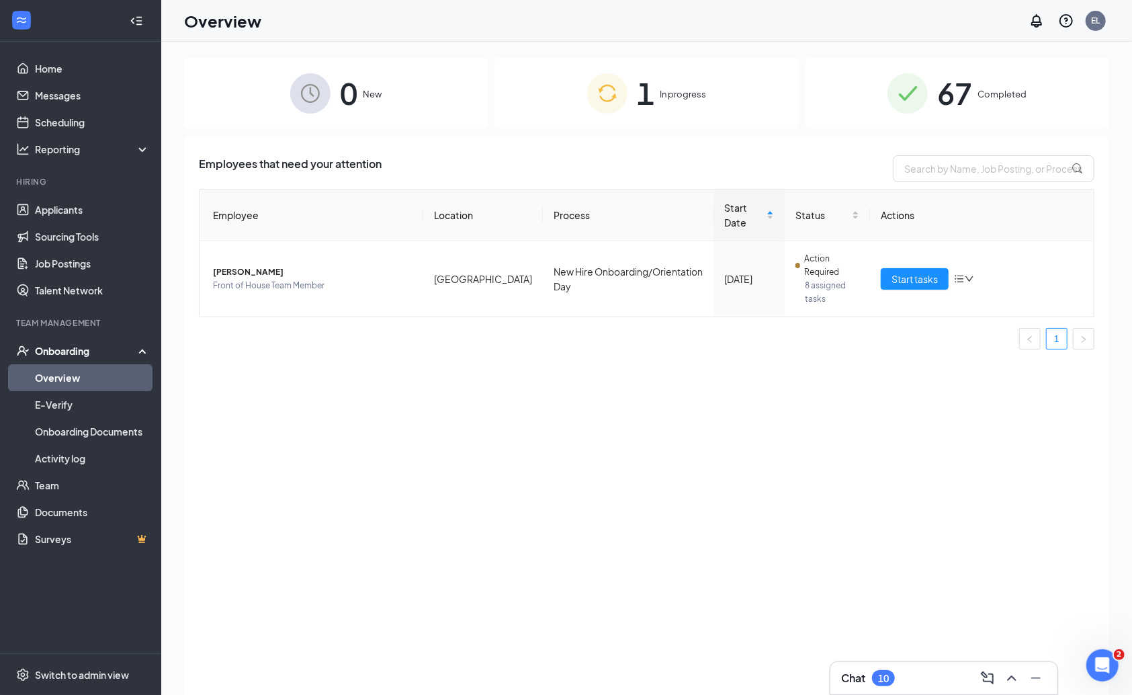
click at [971, 100] on span "67" at bounding box center [955, 93] width 35 height 46
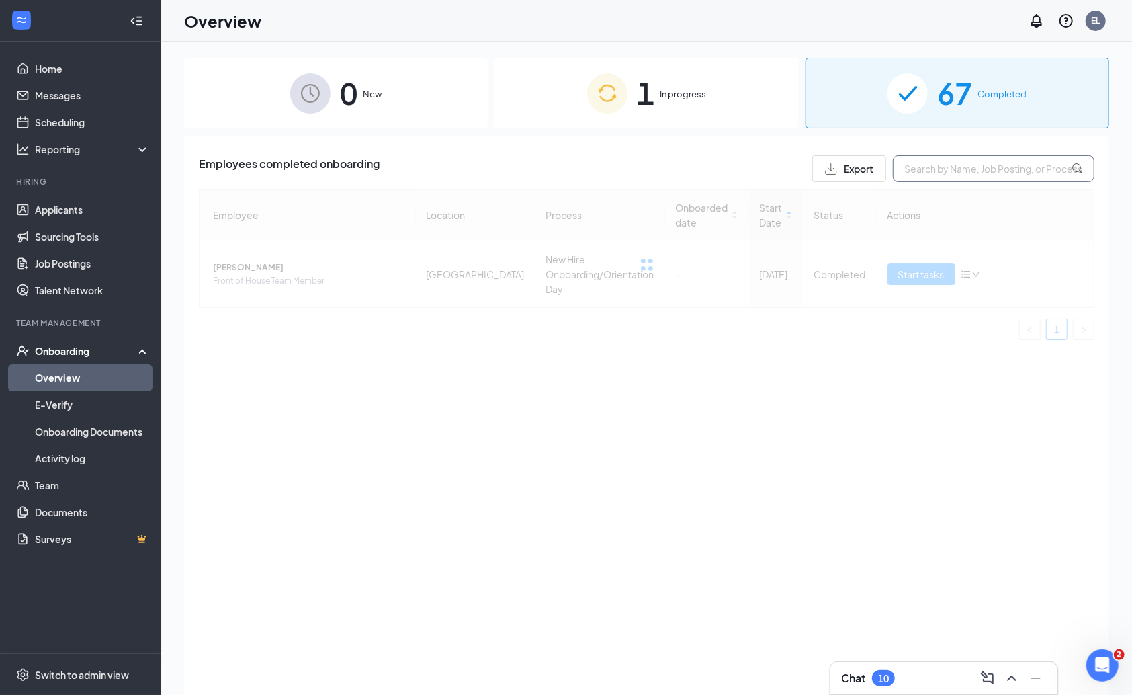
click at [952, 172] on input "text" at bounding box center [994, 168] width 202 height 27
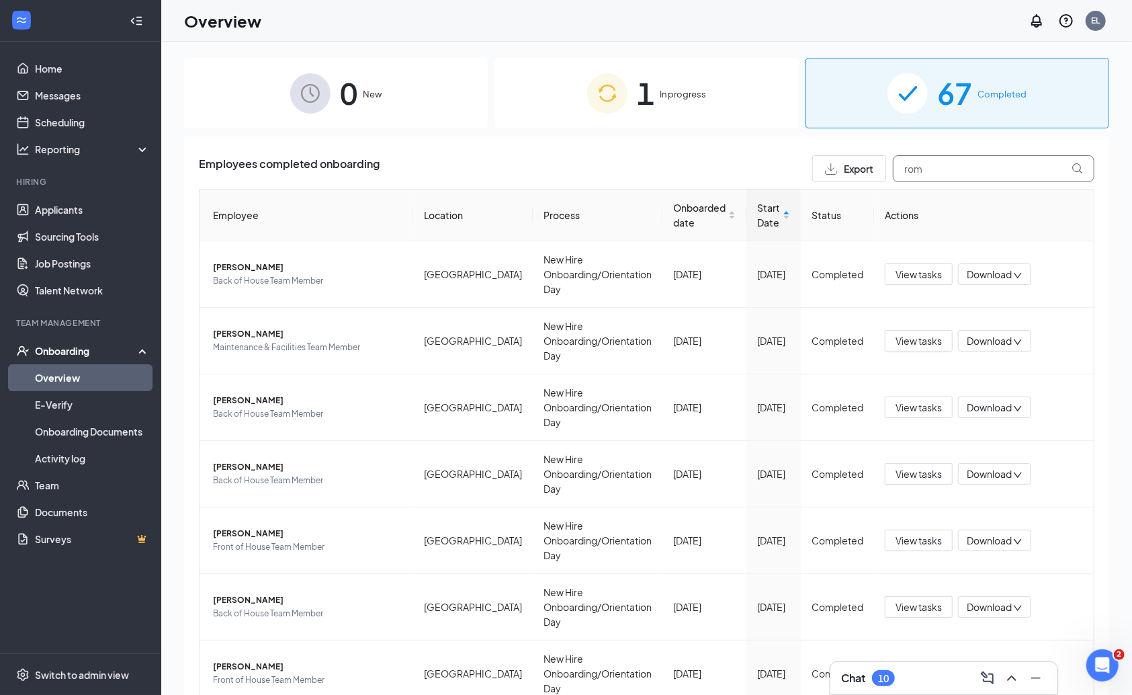
type input "rom"
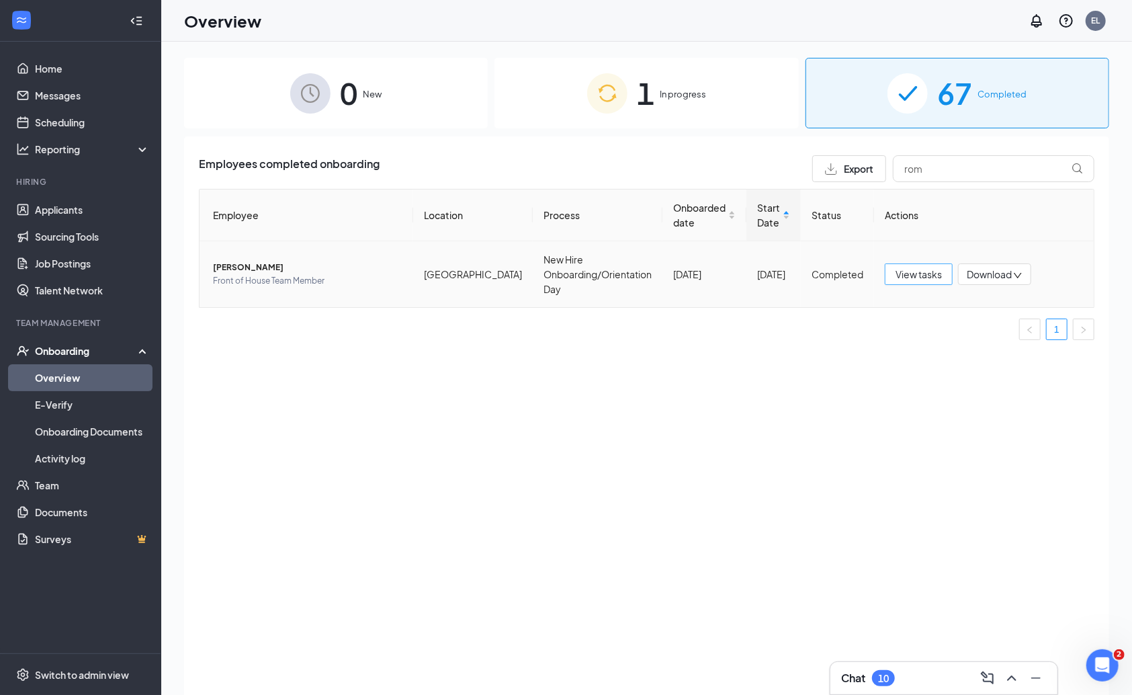
click at [936, 269] on span "View tasks" at bounding box center [919, 274] width 46 height 15
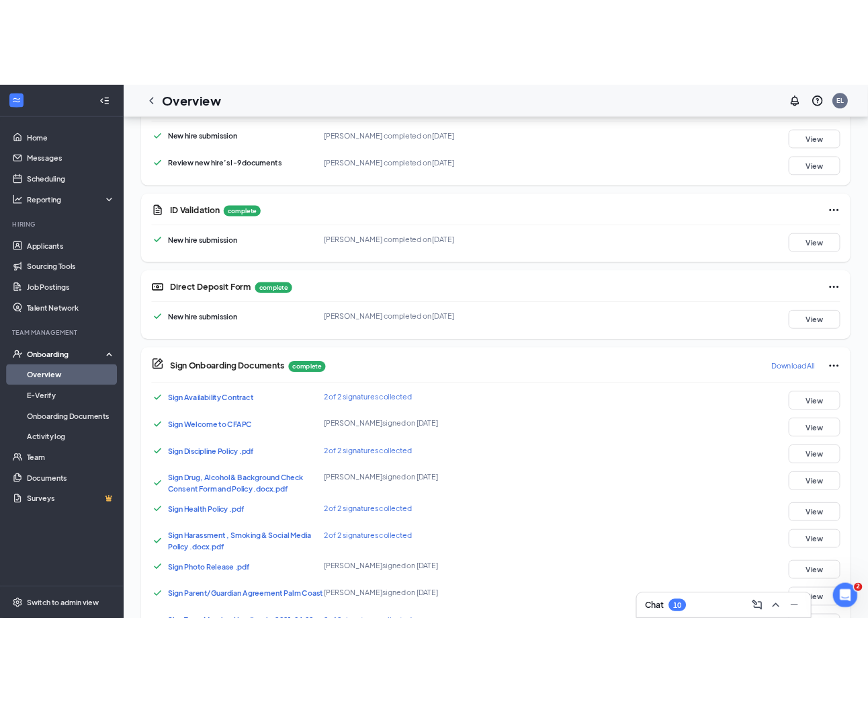
scroll to position [527, 0]
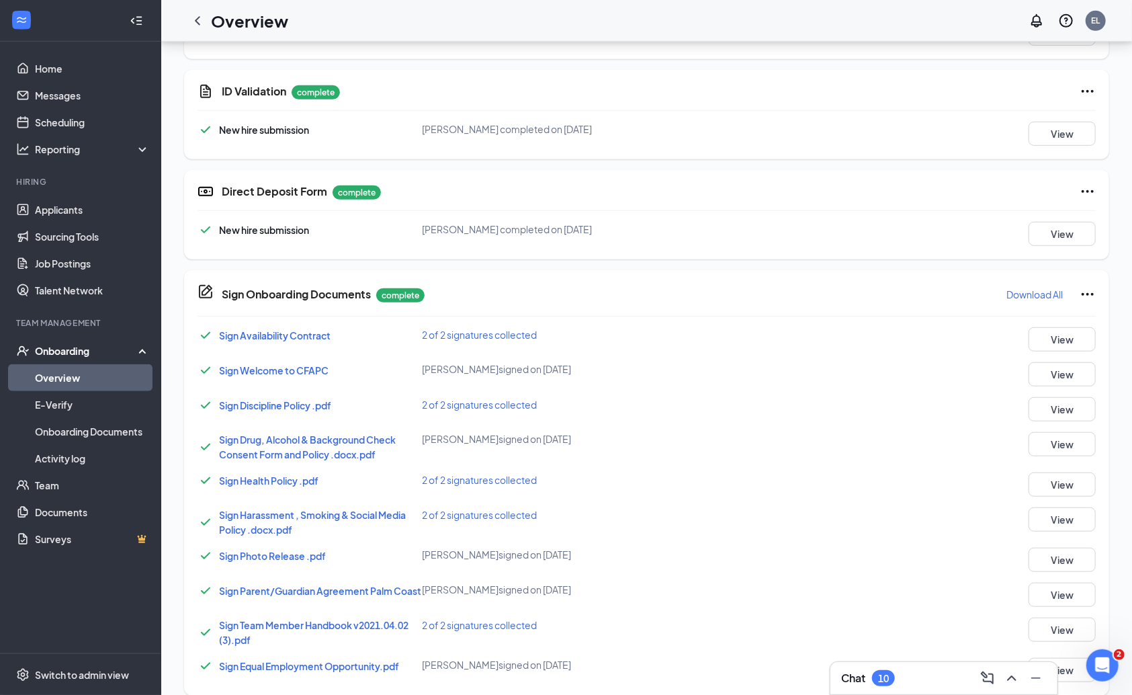
click at [304, 331] on span "Sign Availability Contract" at bounding box center [275, 335] width 112 height 12
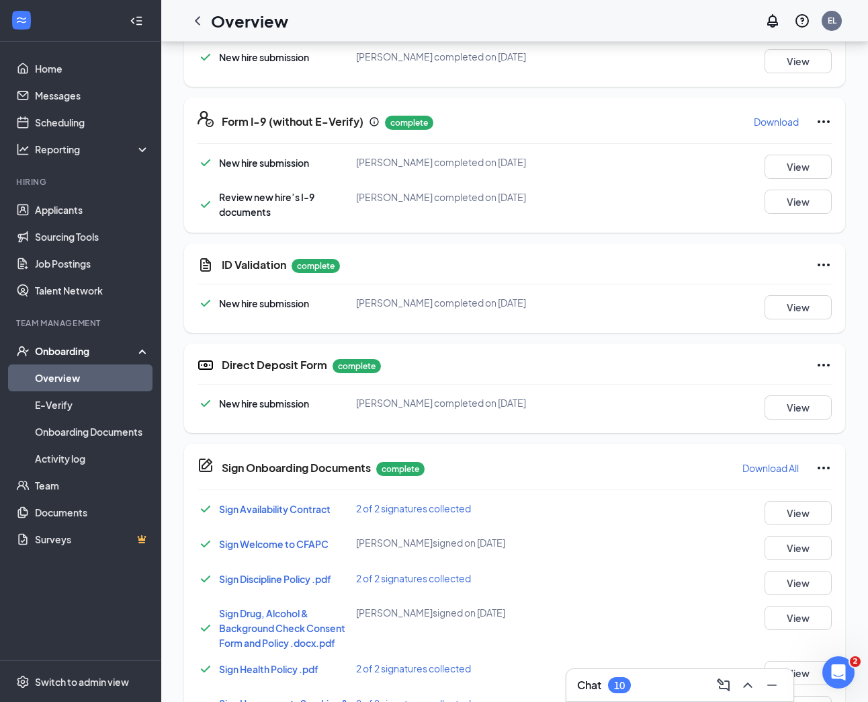
scroll to position [356, 0]
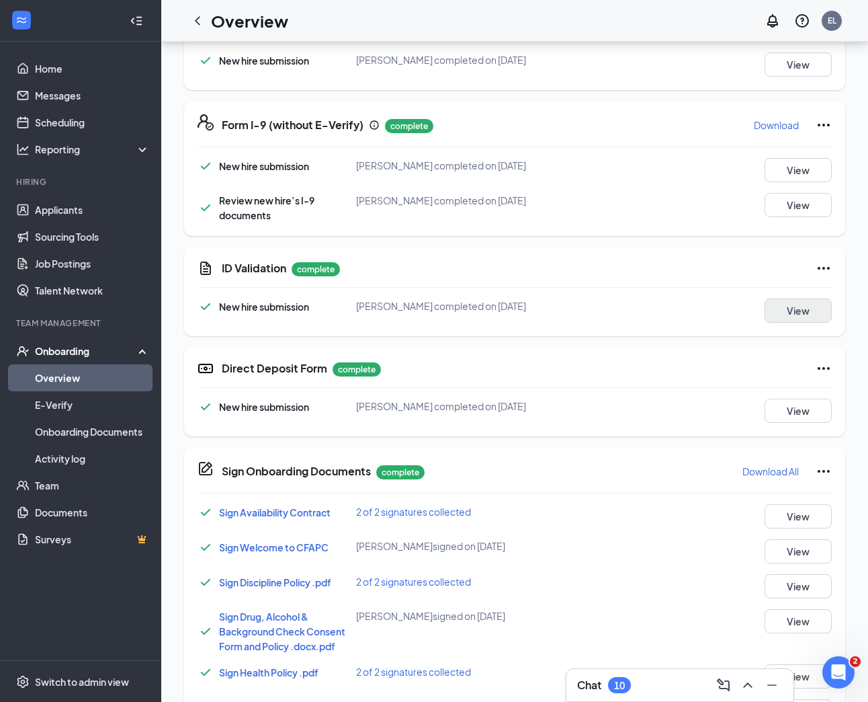
click at [786, 307] on button "View" at bounding box center [798, 310] width 67 height 24
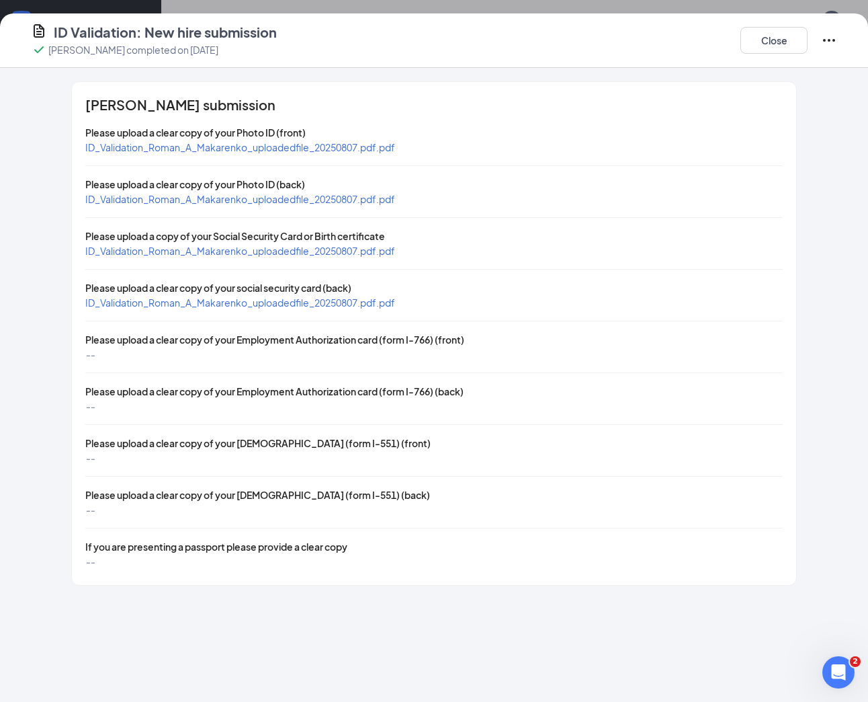
click at [257, 146] on span "ID_Validation_Roman_A_Makarenko_uploadedfile_20250807.pdf.pdf" at bounding box center [240, 147] width 310 height 12
click at [750, 37] on button "Close" at bounding box center [774, 40] width 67 height 27
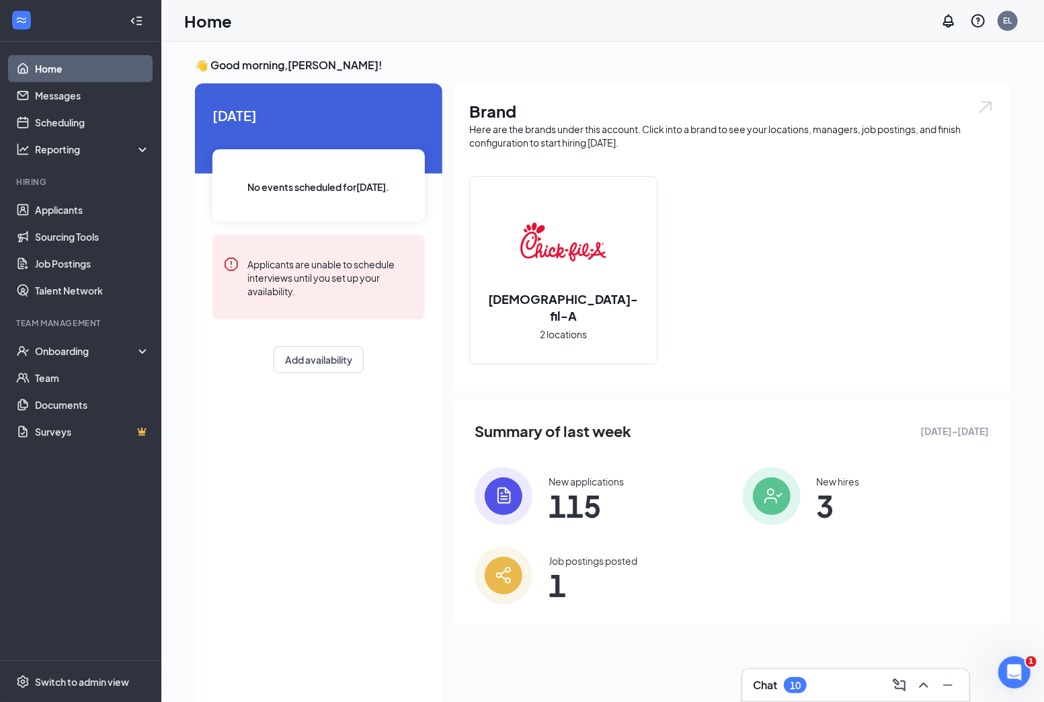
click at [796, 679] on div "10" at bounding box center [795, 684] width 11 height 11
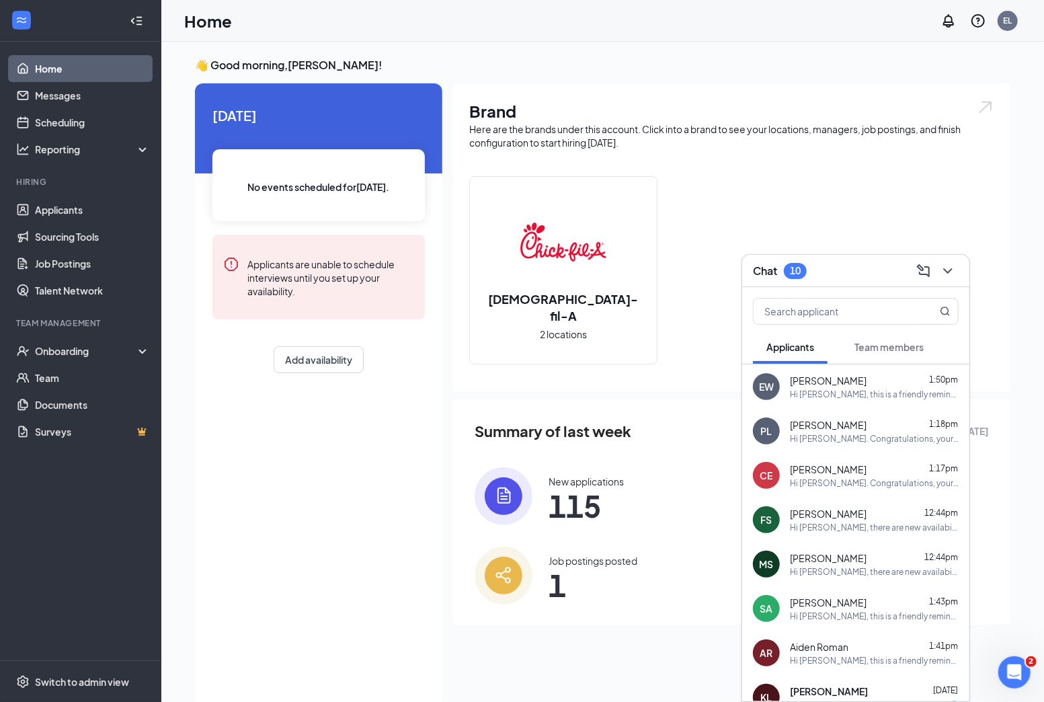
click at [875, 355] on button "Team members" at bounding box center [889, 347] width 96 height 34
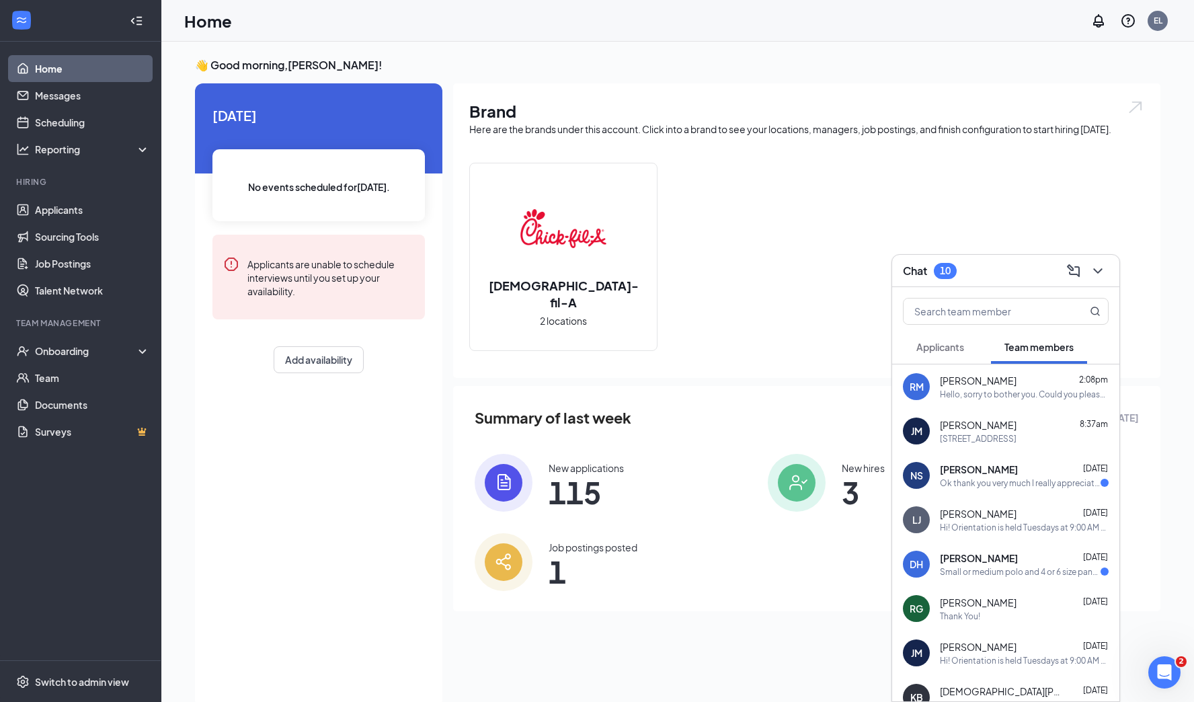
click at [987, 383] on span "[PERSON_NAME]" at bounding box center [978, 380] width 77 height 13
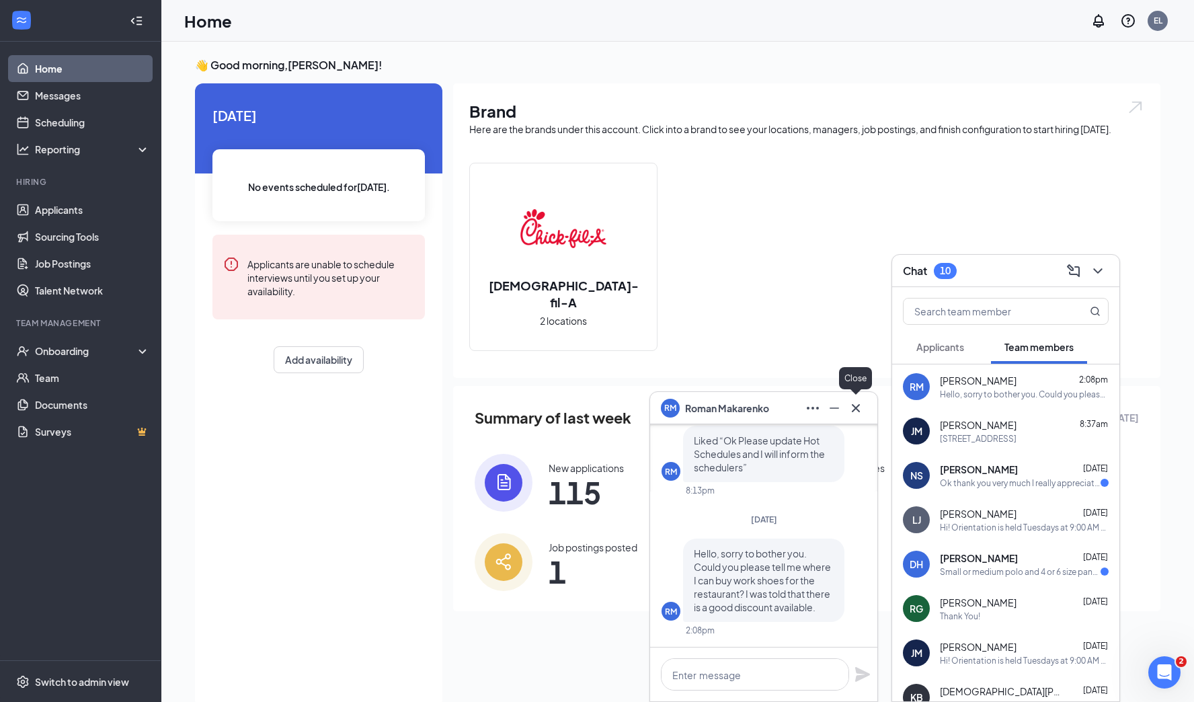
click at [863, 406] on icon "Cross" at bounding box center [855, 408] width 16 height 16
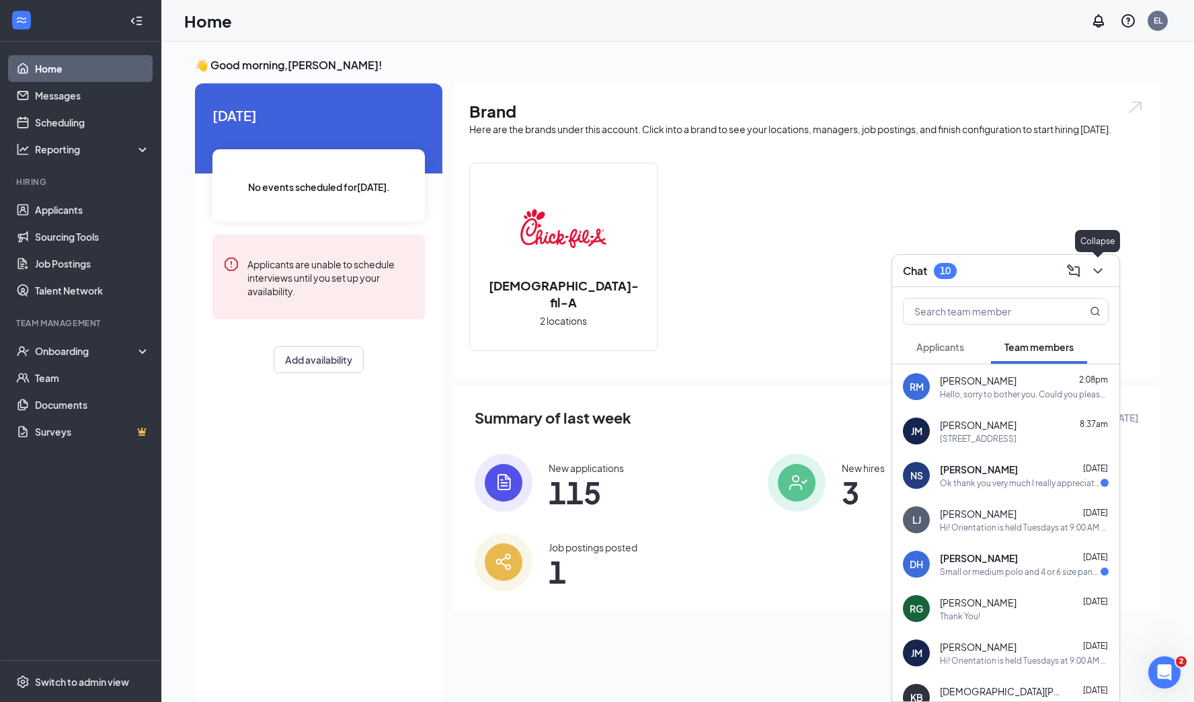
click at [1043, 272] on icon "ChevronDown" at bounding box center [1097, 270] width 9 height 5
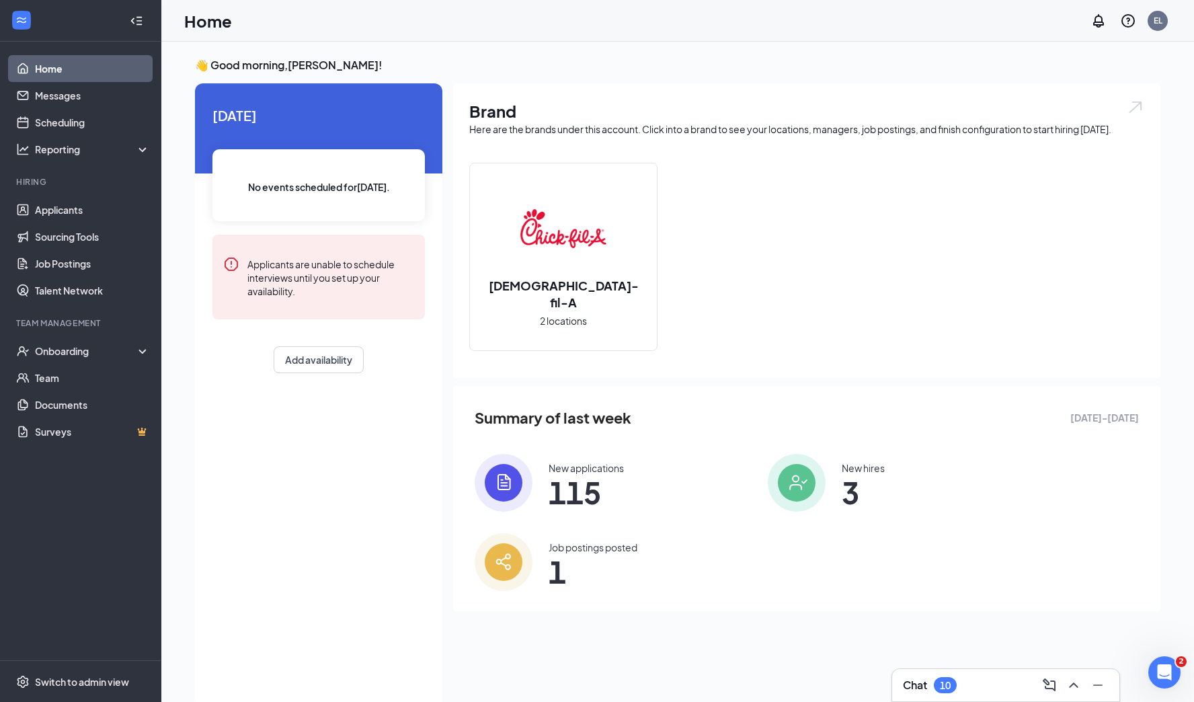
click at [944, 690] on div "10" at bounding box center [945, 685] width 23 height 16
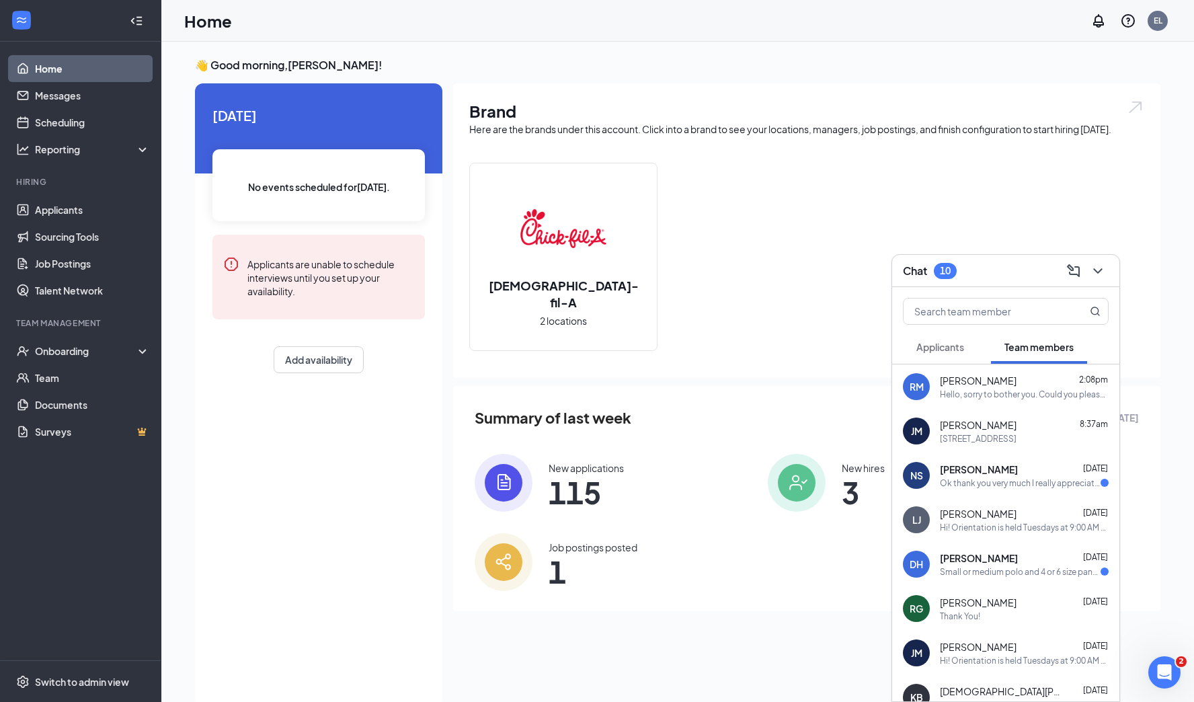
click at [940, 614] on div "Thank You!" at bounding box center [960, 615] width 40 height 11
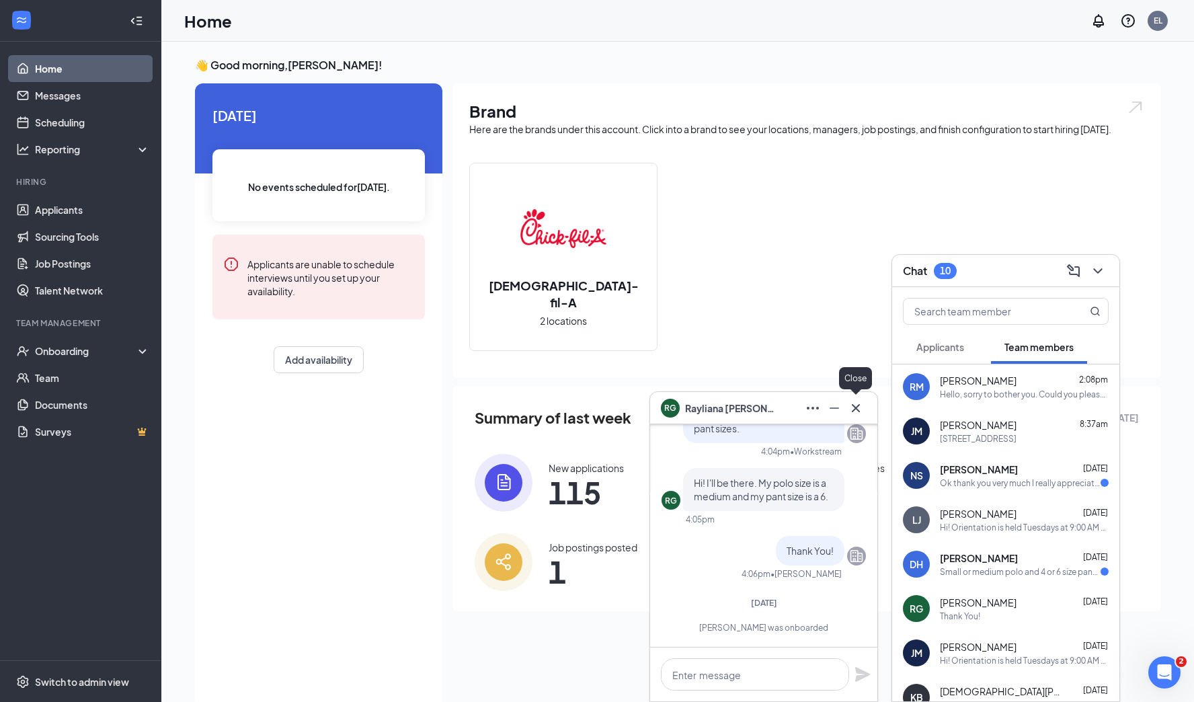
click at [858, 404] on icon "Cross" at bounding box center [856, 407] width 8 height 8
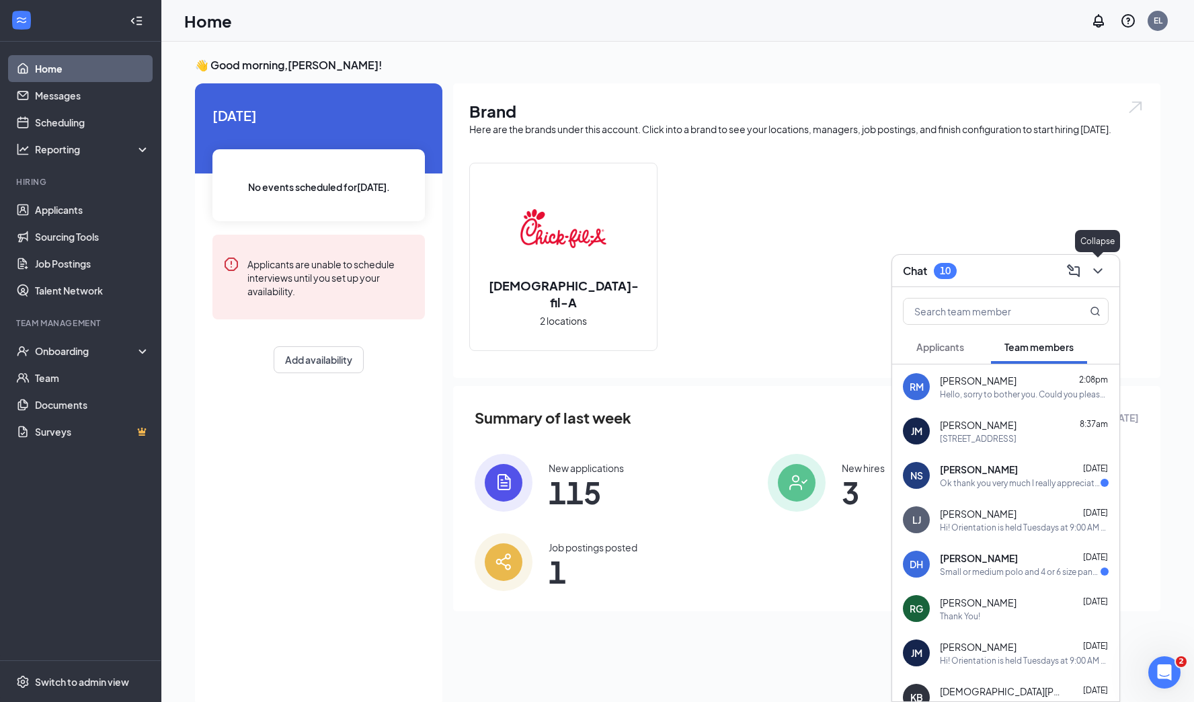
click at [1043, 267] on icon "ChevronDown" at bounding box center [1097, 271] width 16 height 16
